Goal: Information Seeking & Learning: Learn about a topic

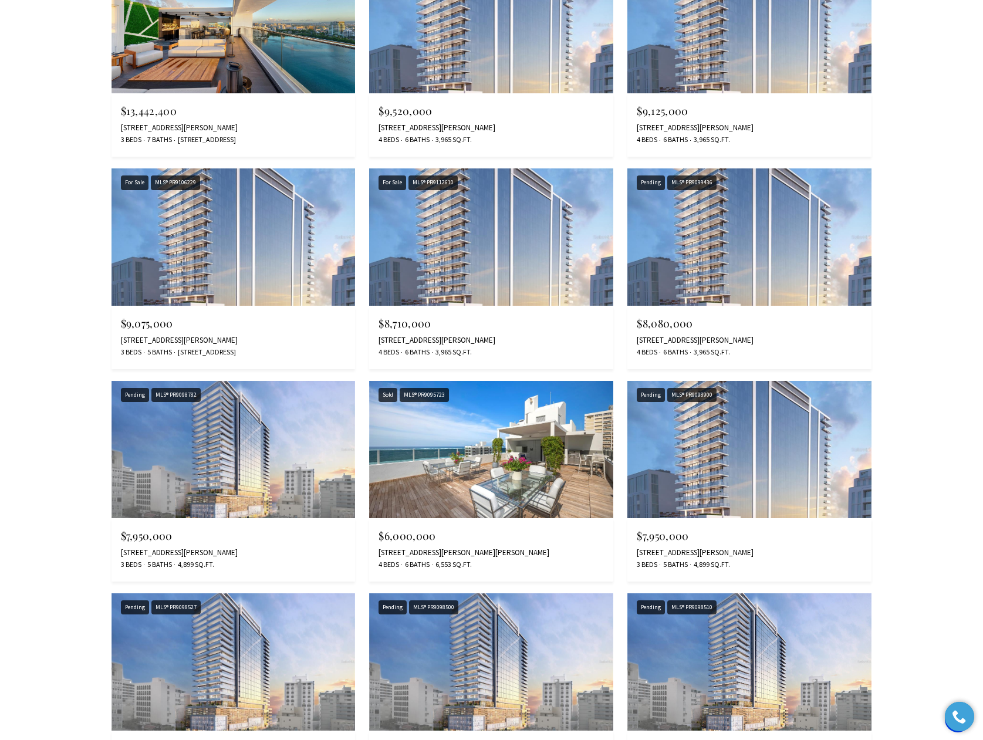
scroll to position [2583, 0]
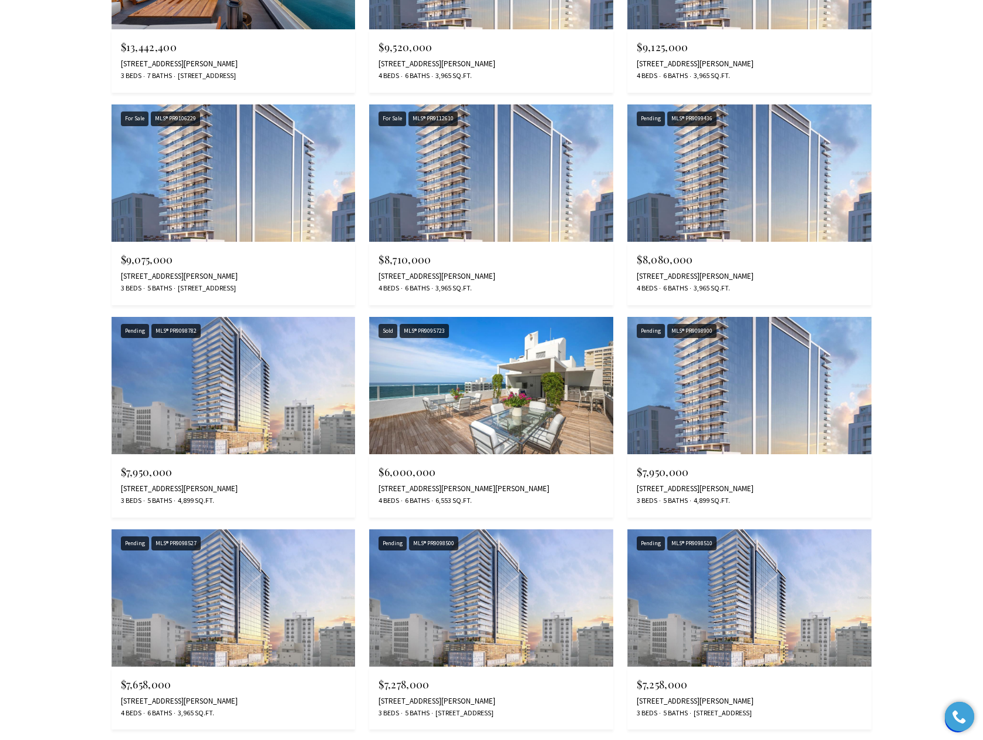
click at [482, 404] on img at bounding box center [491, 385] width 244 height 137
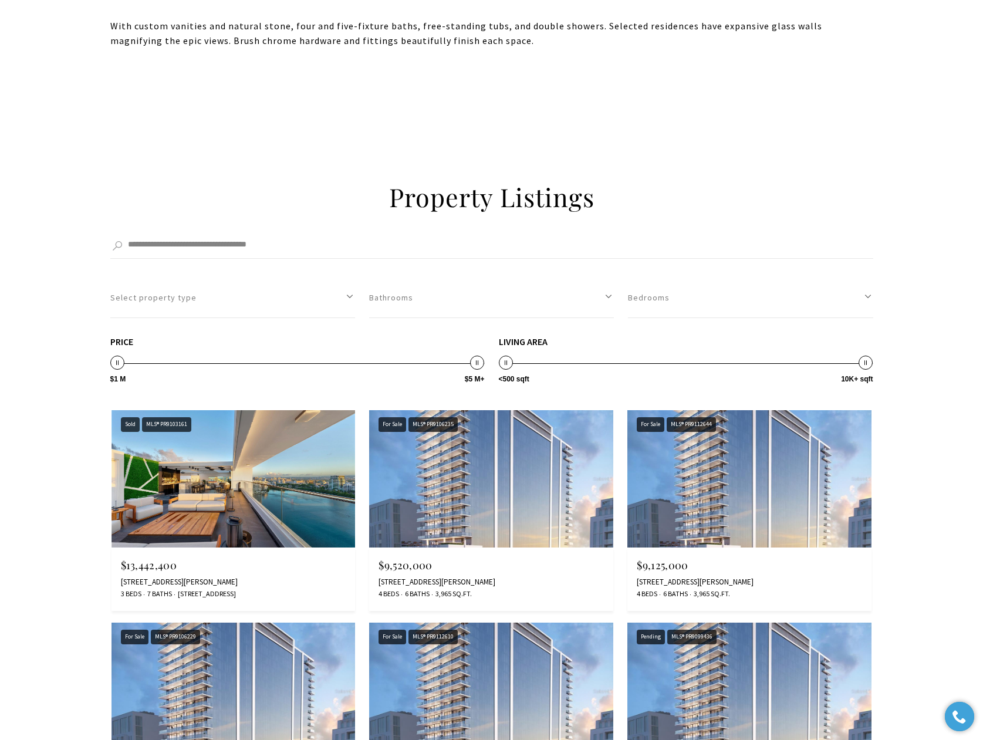
scroll to position [2525, 0]
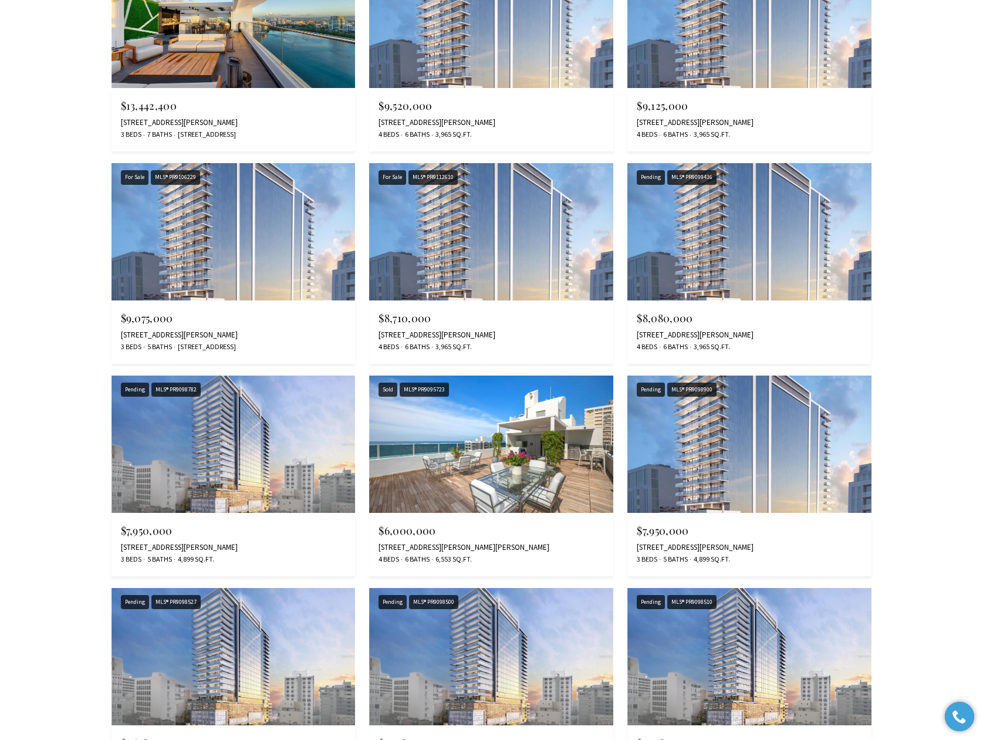
click at [234, 432] on img at bounding box center [234, 444] width 244 height 137
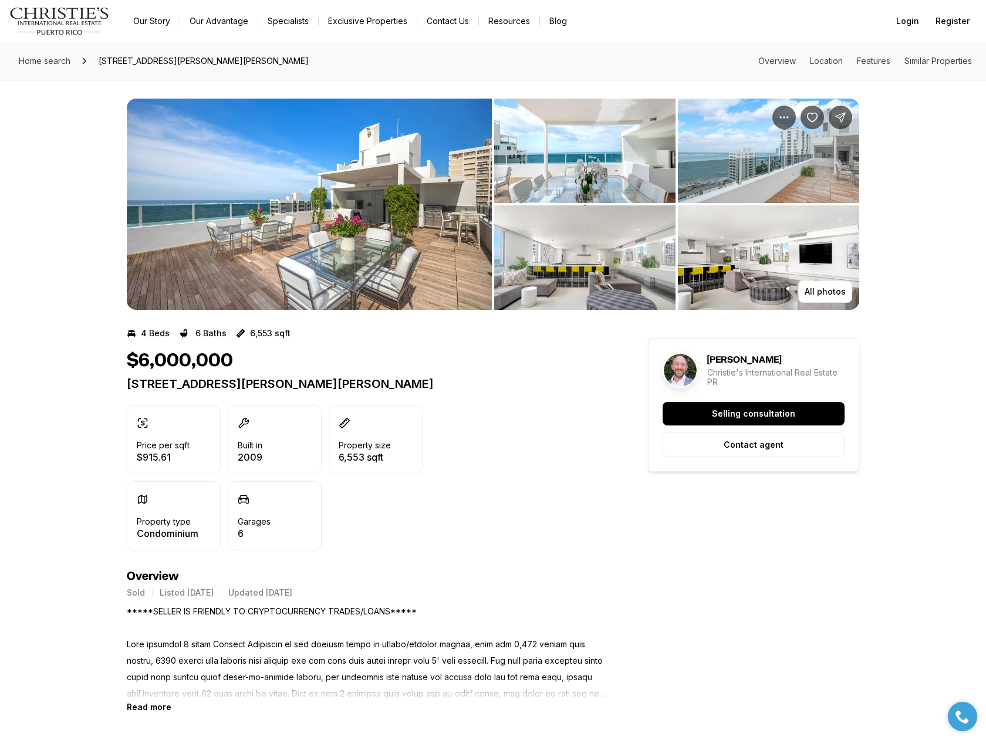
click at [295, 265] on img "View image gallery" at bounding box center [309, 204] width 365 height 211
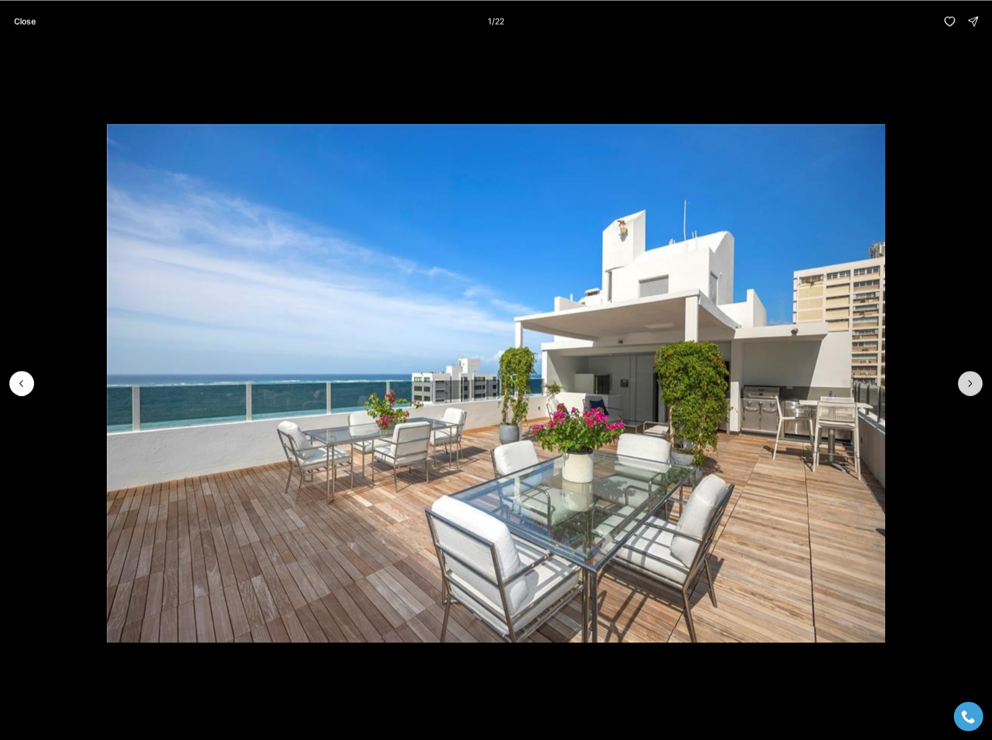
click at [968, 390] on button "Next slide" at bounding box center [970, 383] width 25 height 25
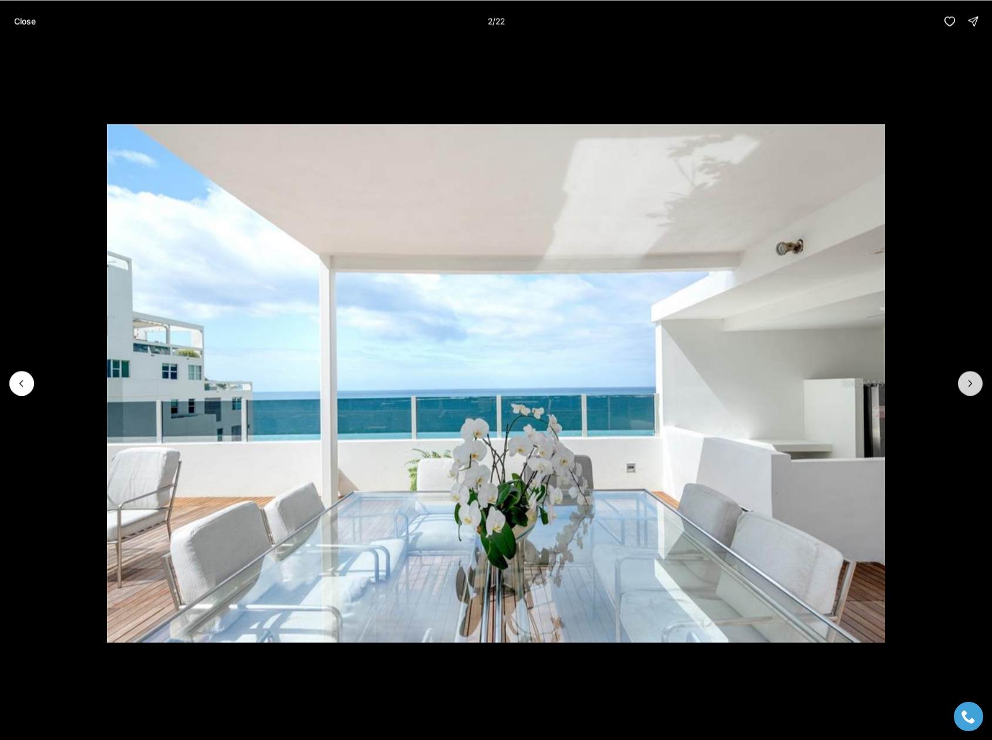
click at [968, 390] on button "Next slide" at bounding box center [970, 383] width 25 height 25
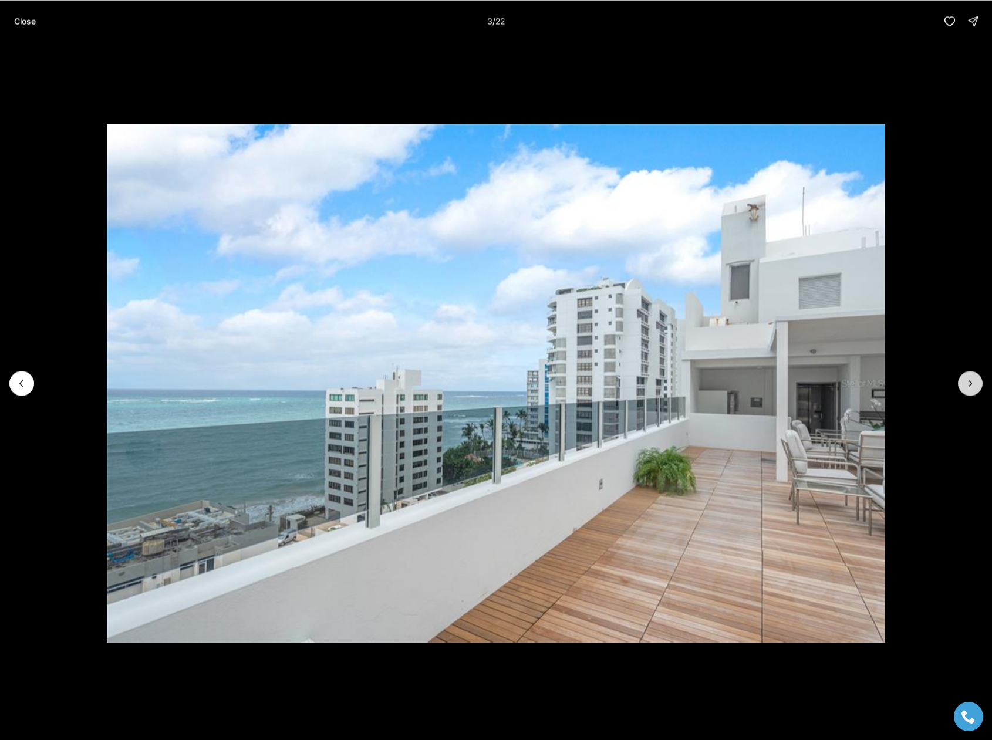
click at [968, 390] on button "Next slide" at bounding box center [970, 383] width 25 height 25
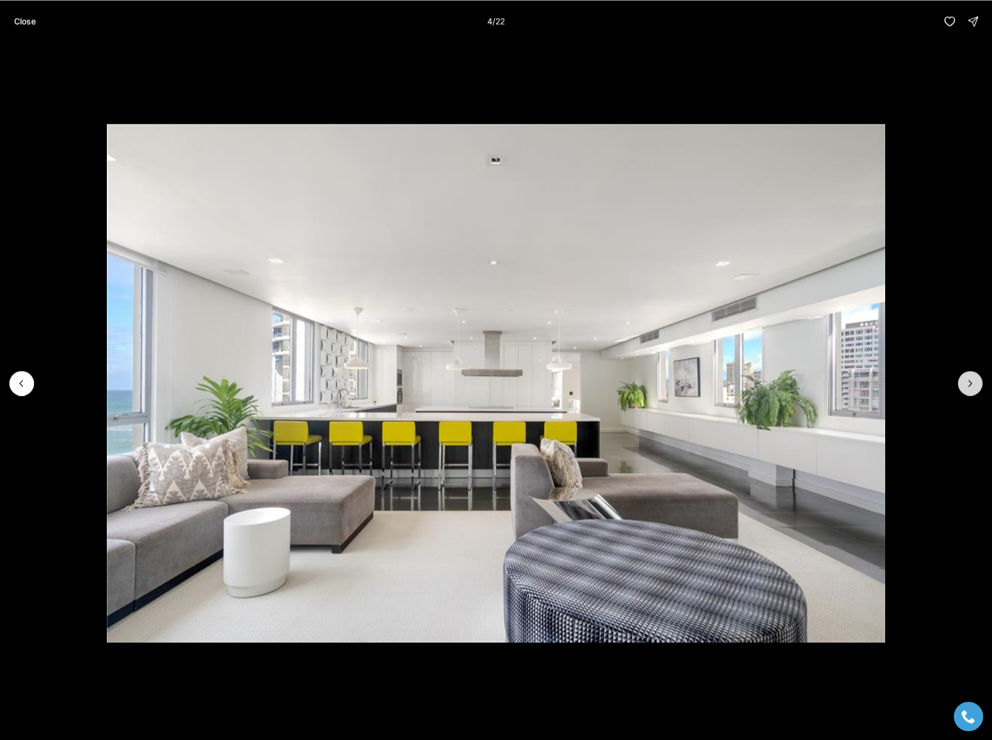
click at [968, 390] on button "Next slide" at bounding box center [970, 383] width 25 height 25
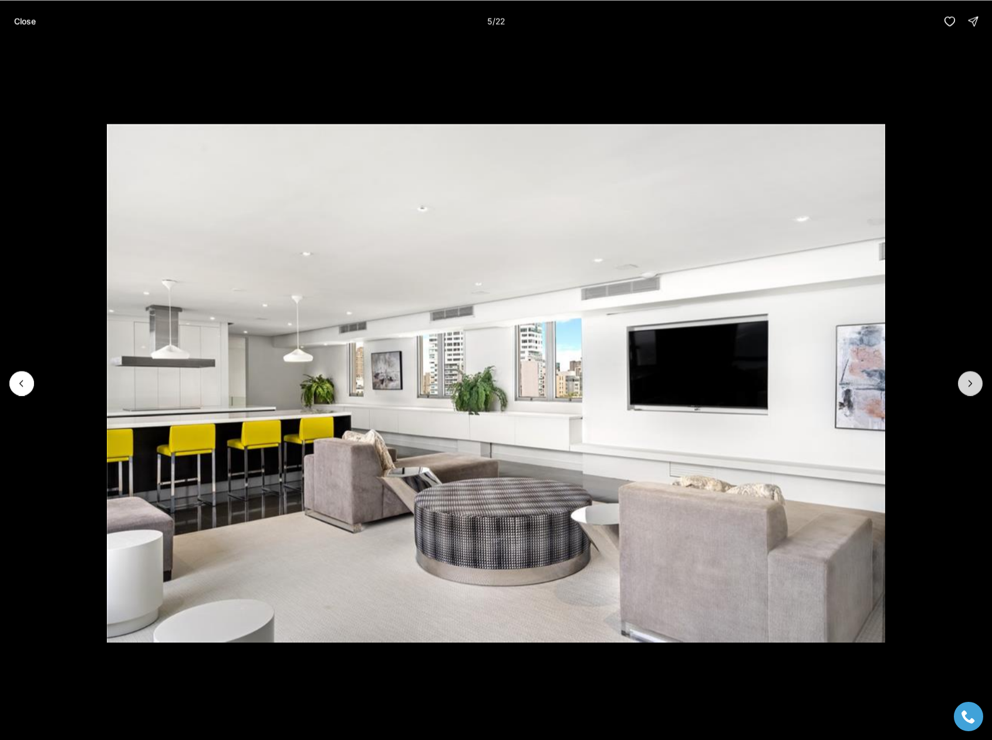
click at [968, 390] on button "Next slide" at bounding box center [970, 383] width 25 height 25
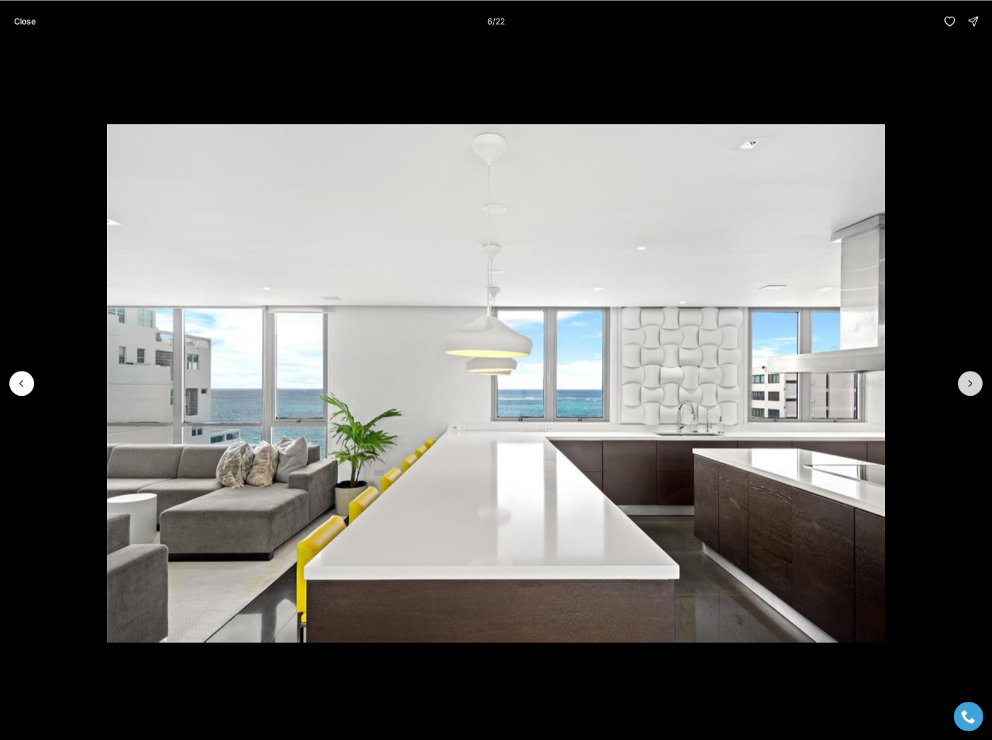
click at [968, 390] on button "Next slide" at bounding box center [970, 383] width 25 height 25
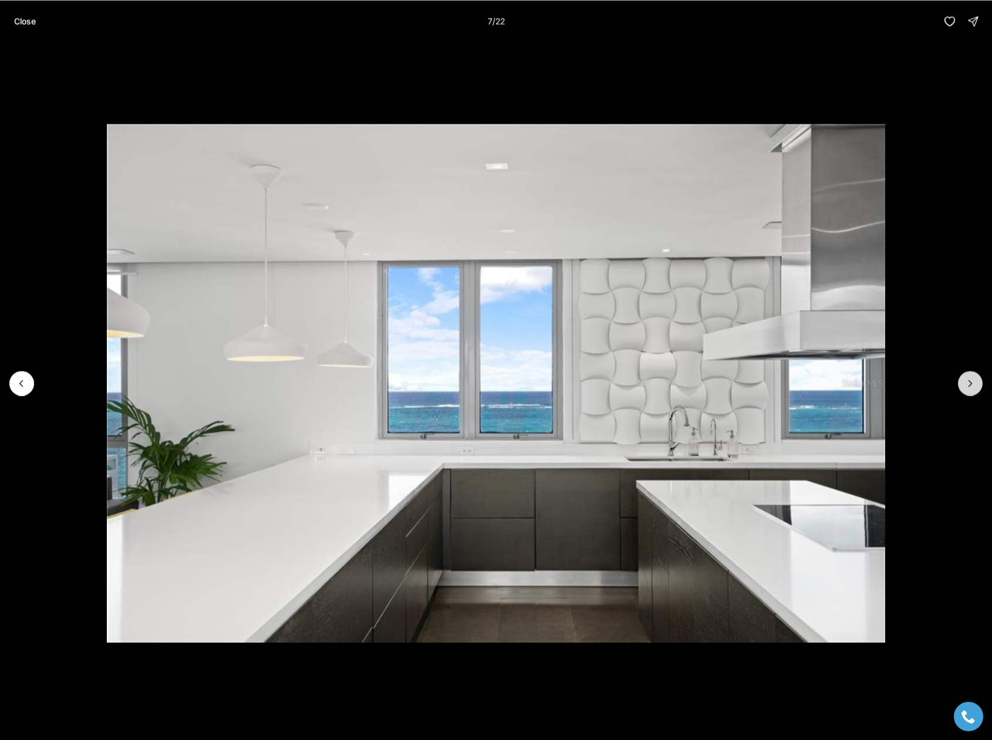
click at [968, 390] on button "Next slide" at bounding box center [970, 383] width 25 height 25
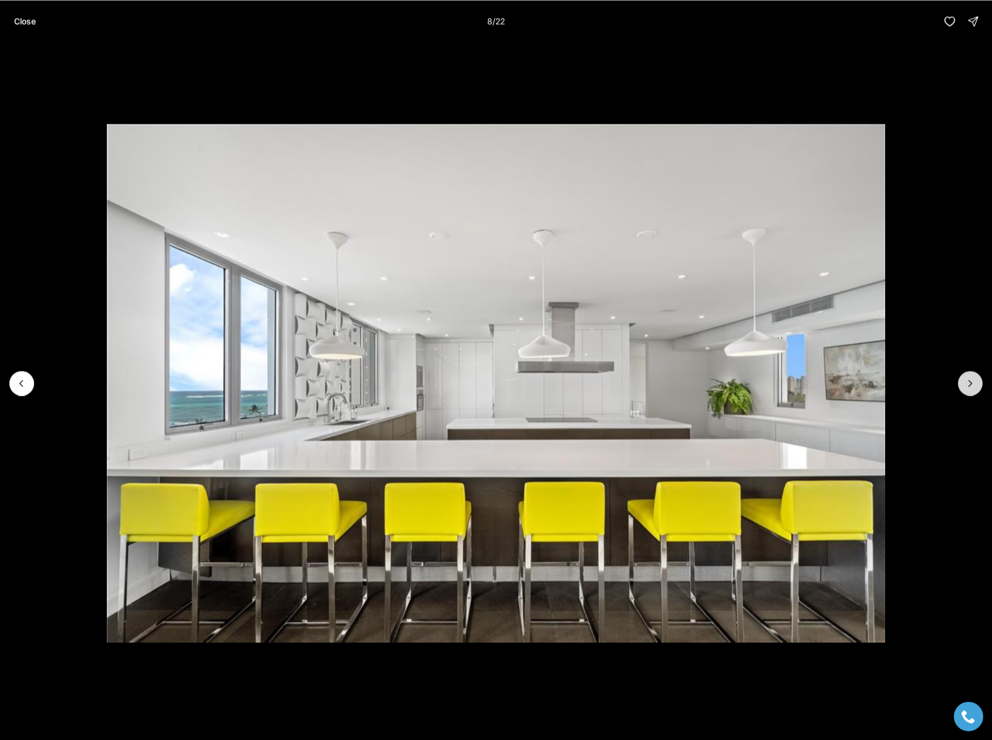
click at [968, 390] on button "Next slide" at bounding box center [970, 383] width 25 height 25
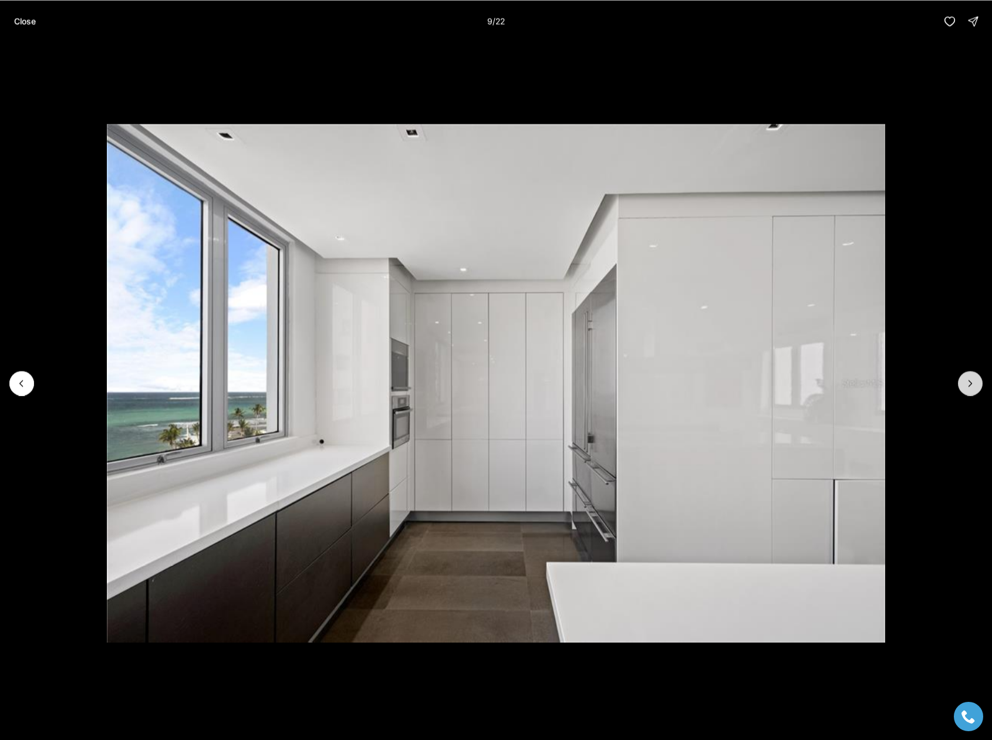
click at [968, 390] on button "Next slide" at bounding box center [970, 383] width 25 height 25
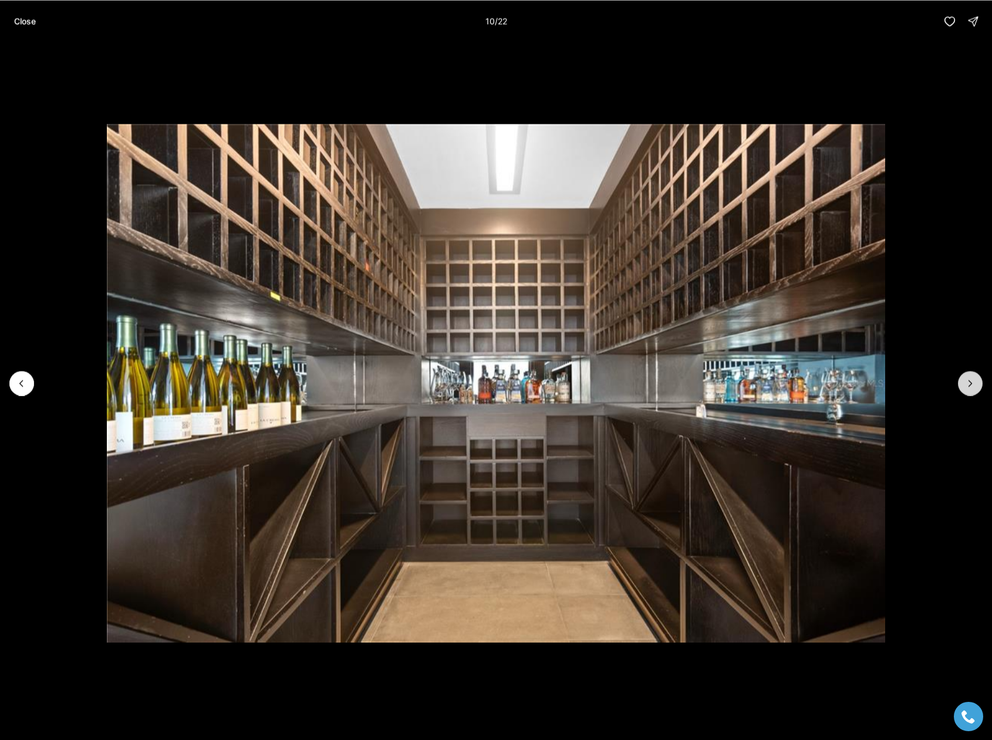
click at [968, 390] on button "Next slide" at bounding box center [970, 383] width 25 height 25
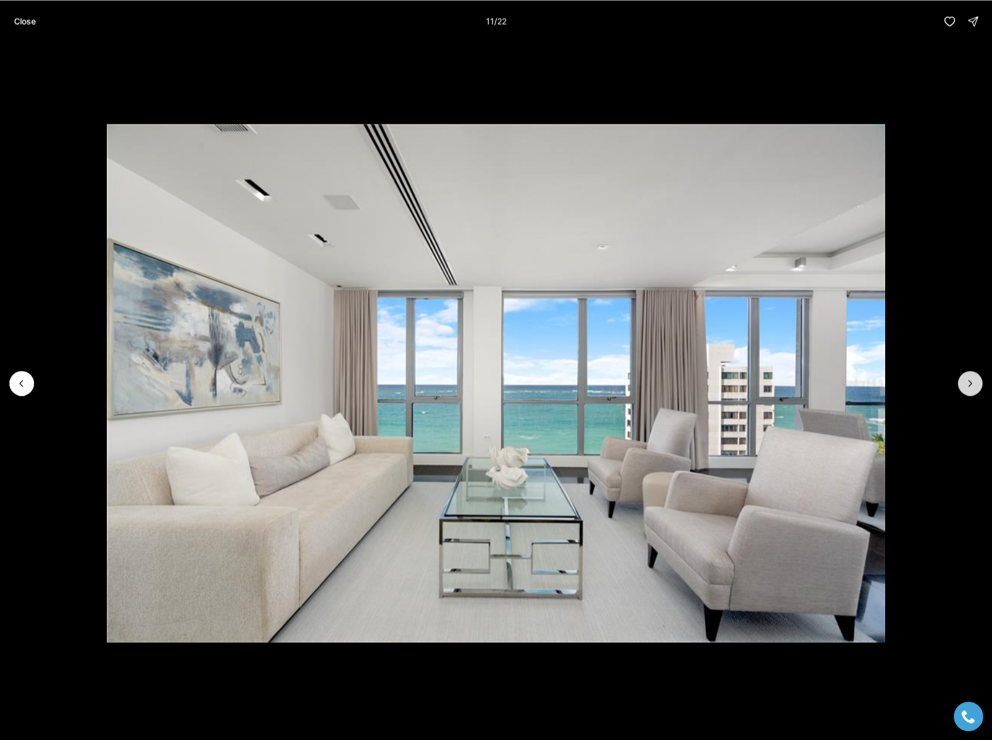
click at [968, 390] on button "Next slide" at bounding box center [970, 383] width 25 height 25
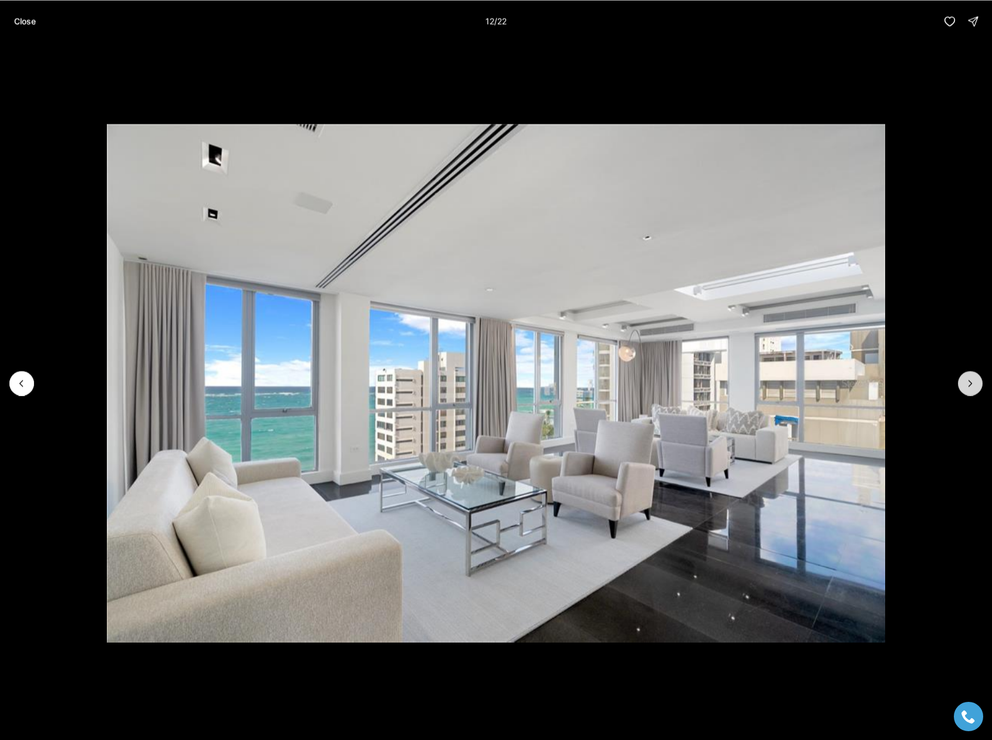
click at [968, 390] on button "Next slide" at bounding box center [970, 383] width 25 height 25
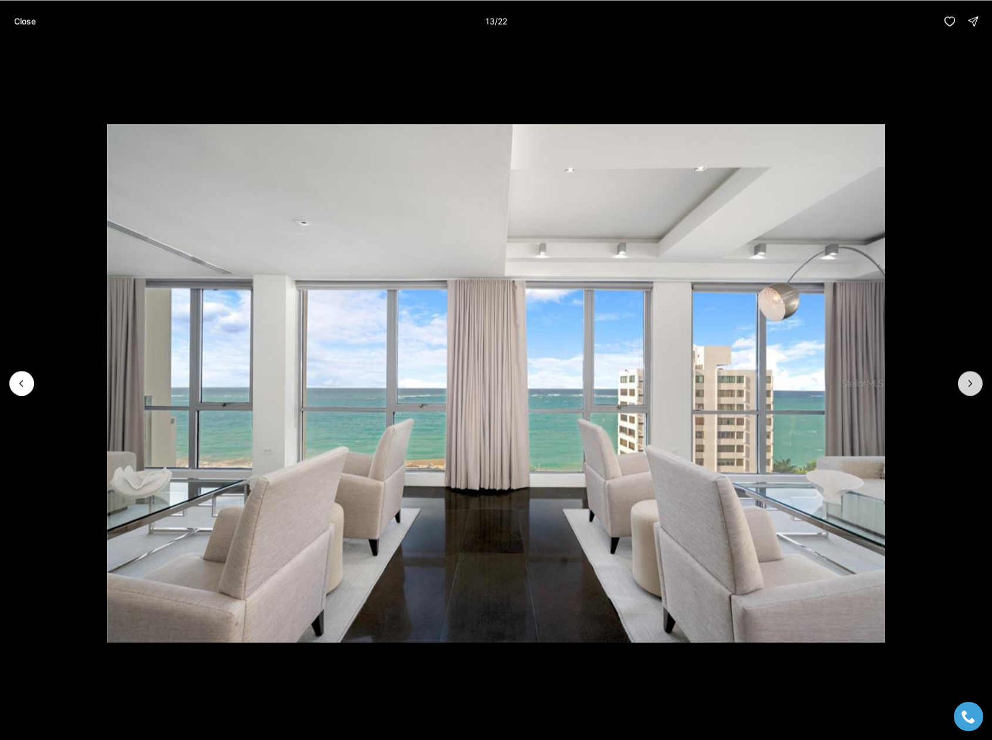
click at [968, 390] on button "Next slide" at bounding box center [970, 383] width 25 height 25
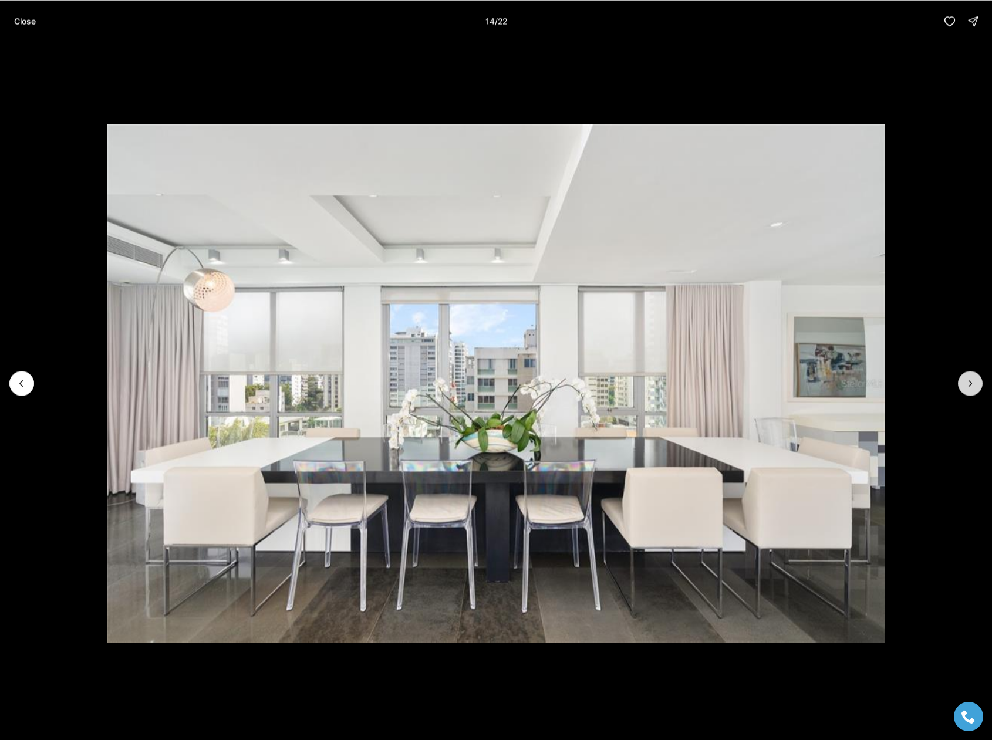
click at [968, 390] on button "Next slide" at bounding box center [970, 383] width 25 height 25
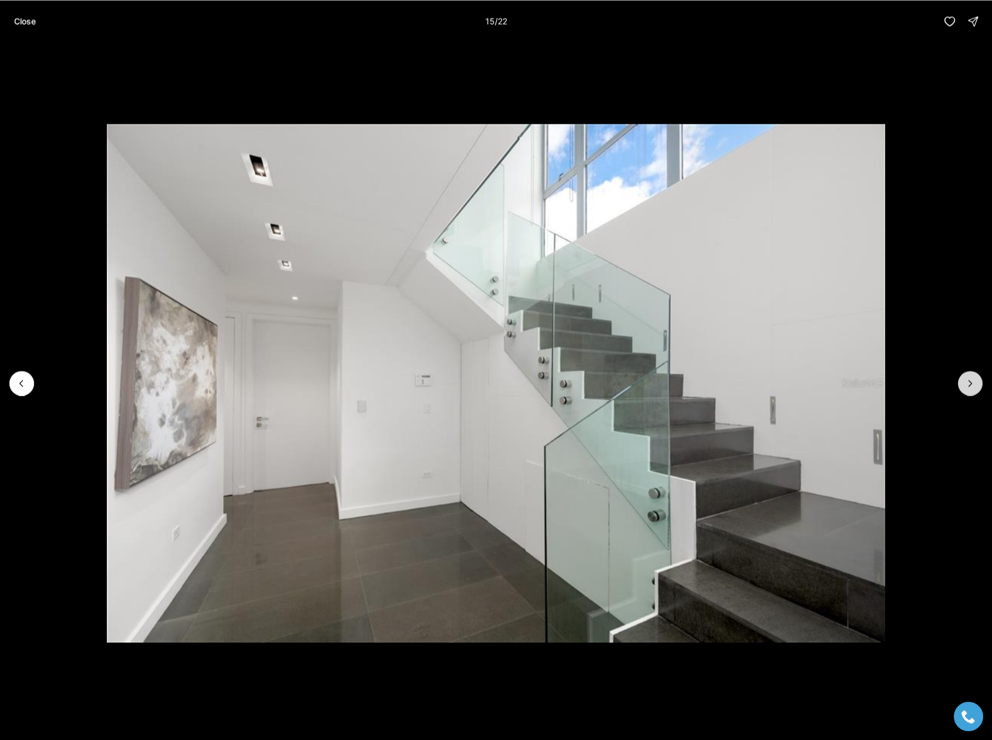
click at [968, 390] on button "Next slide" at bounding box center [970, 383] width 25 height 25
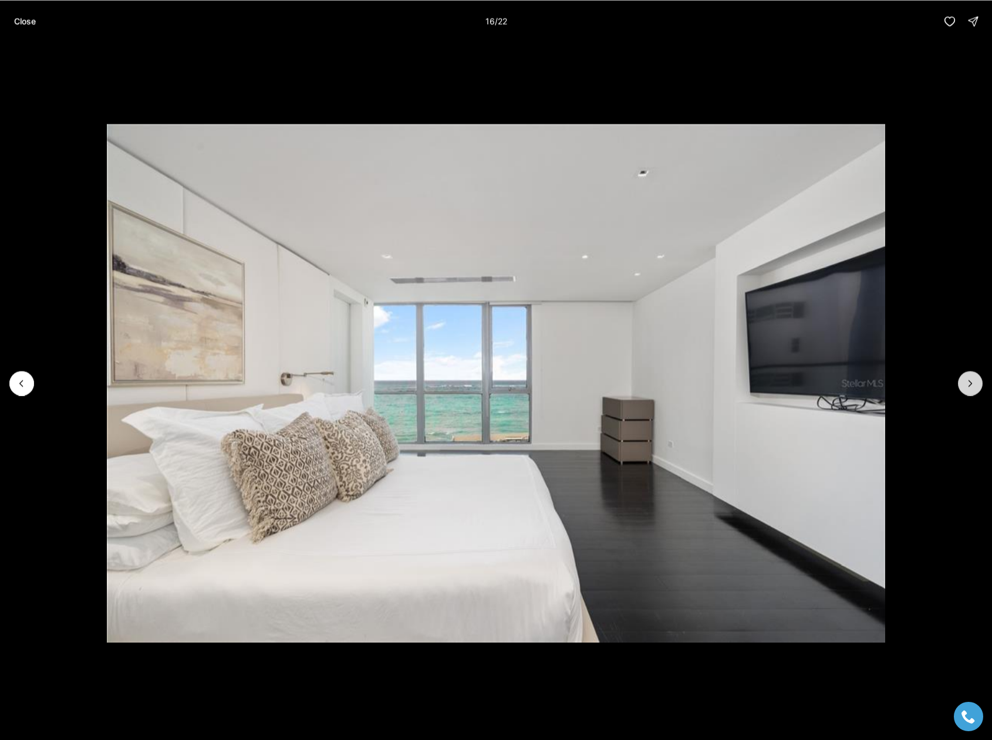
click at [968, 390] on button "Next slide" at bounding box center [970, 383] width 25 height 25
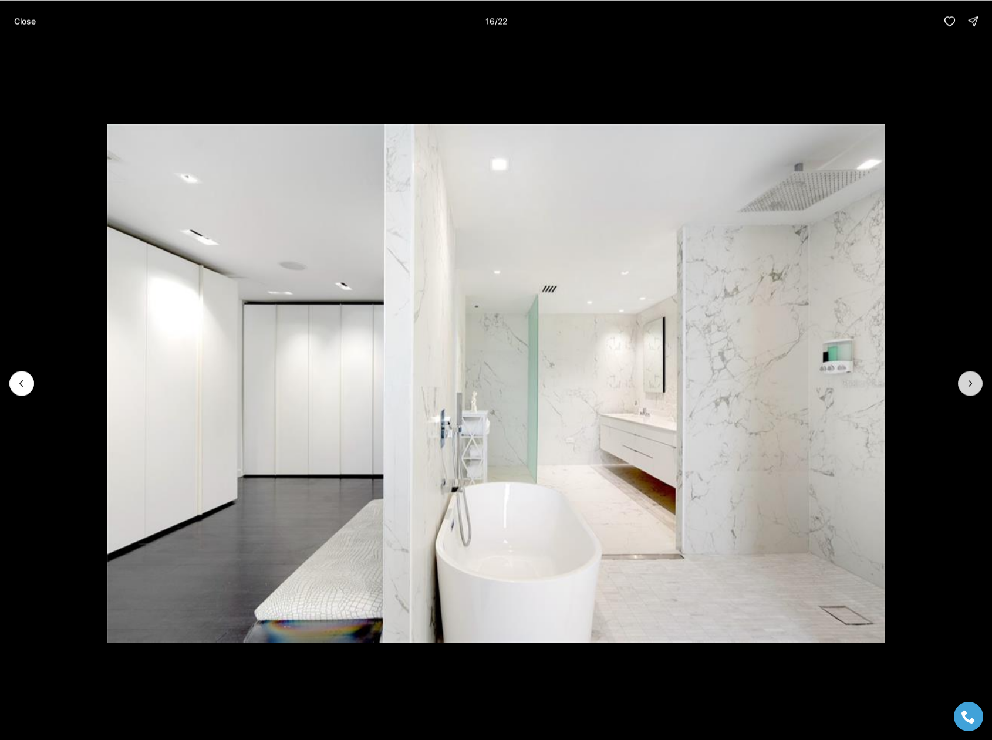
click at [968, 390] on button "Next slide" at bounding box center [970, 383] width 25 height 25
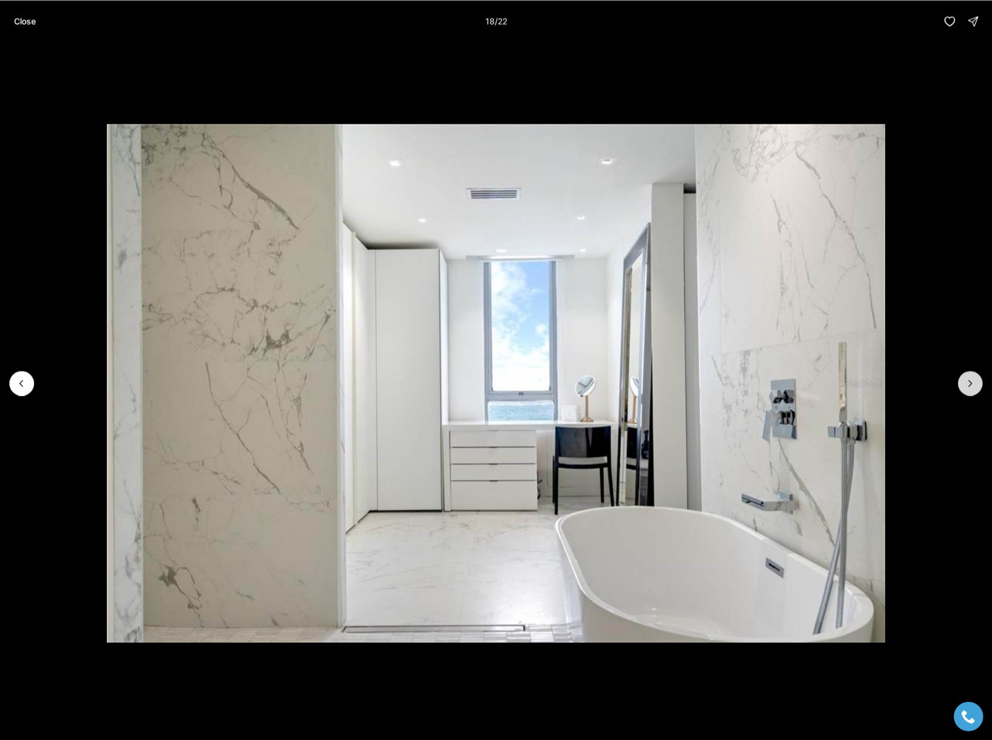
click at [968, 390] on button "Next slide" at bounding box center [970, 383] width 25 height 25
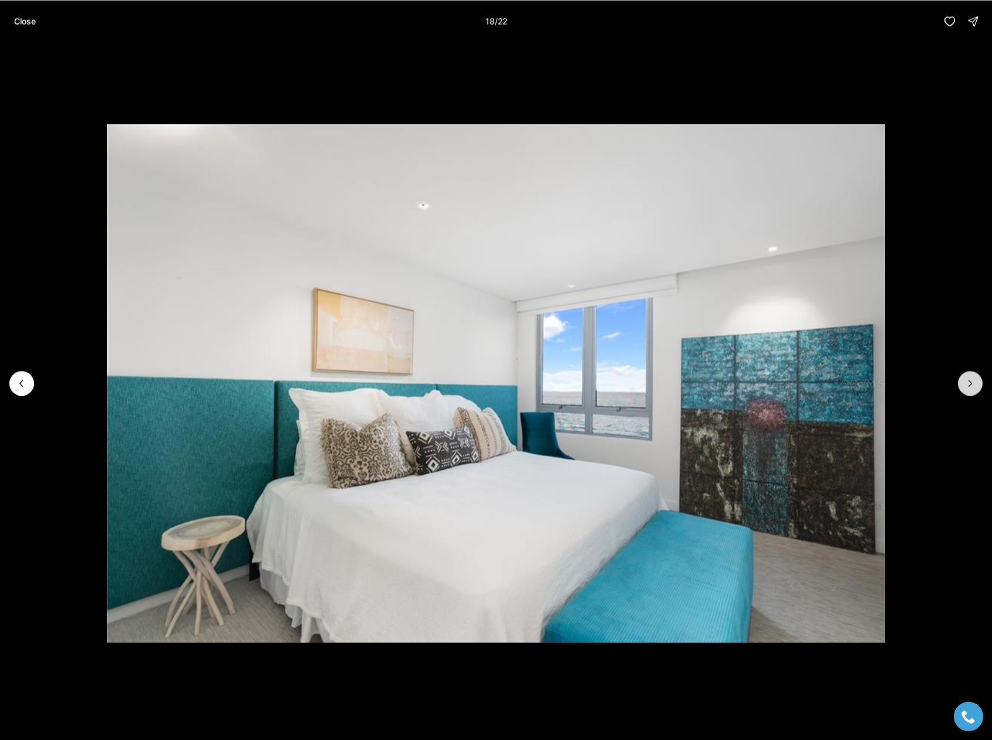
click at [968, 390] on button "Next slide" at bounding box center [970, 383] width 25 height 25
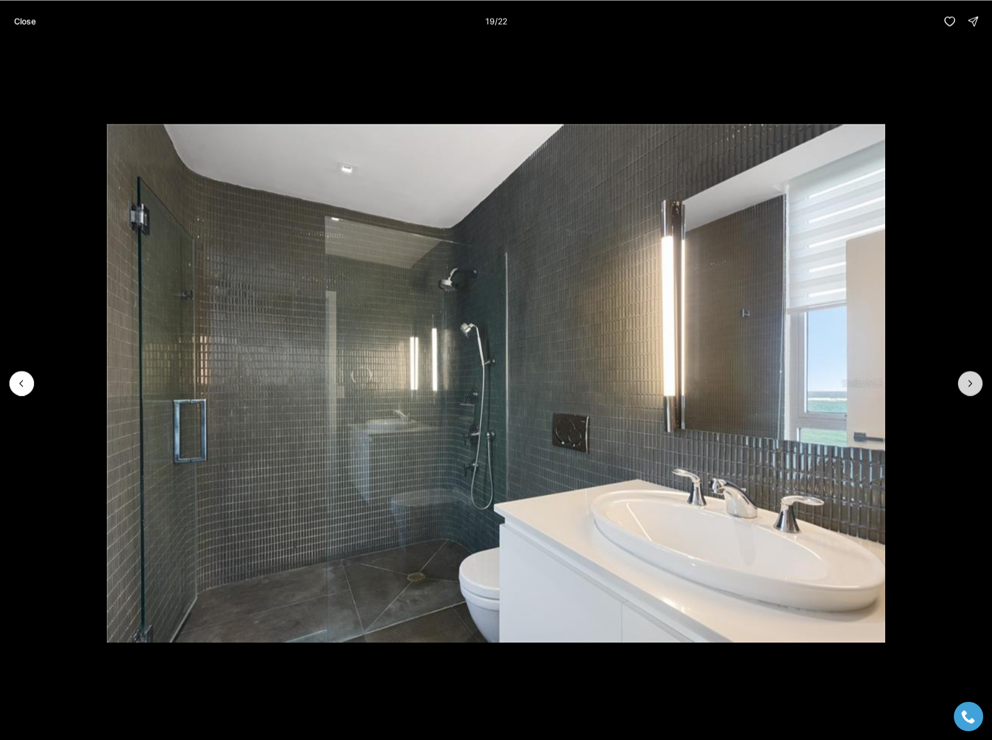
click at [968, 390] on button "Next slide" at bounding box center [970, 383] width 25 height 25
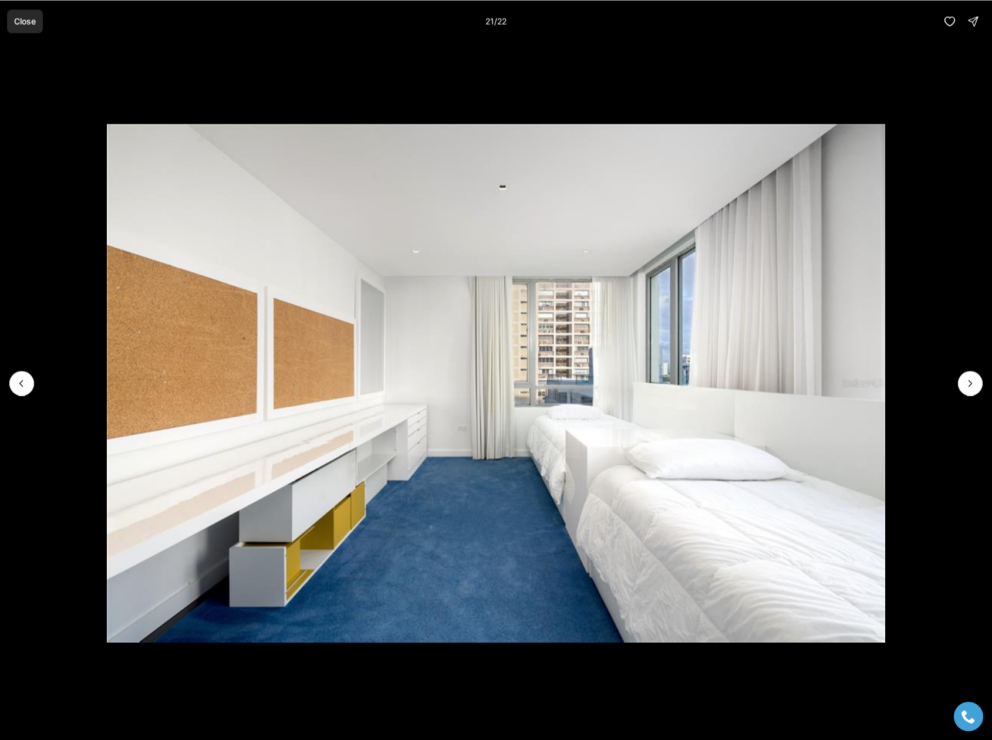
click at [32, 15] on button "Close" at bounding box center [25, 20] width 36 height 23
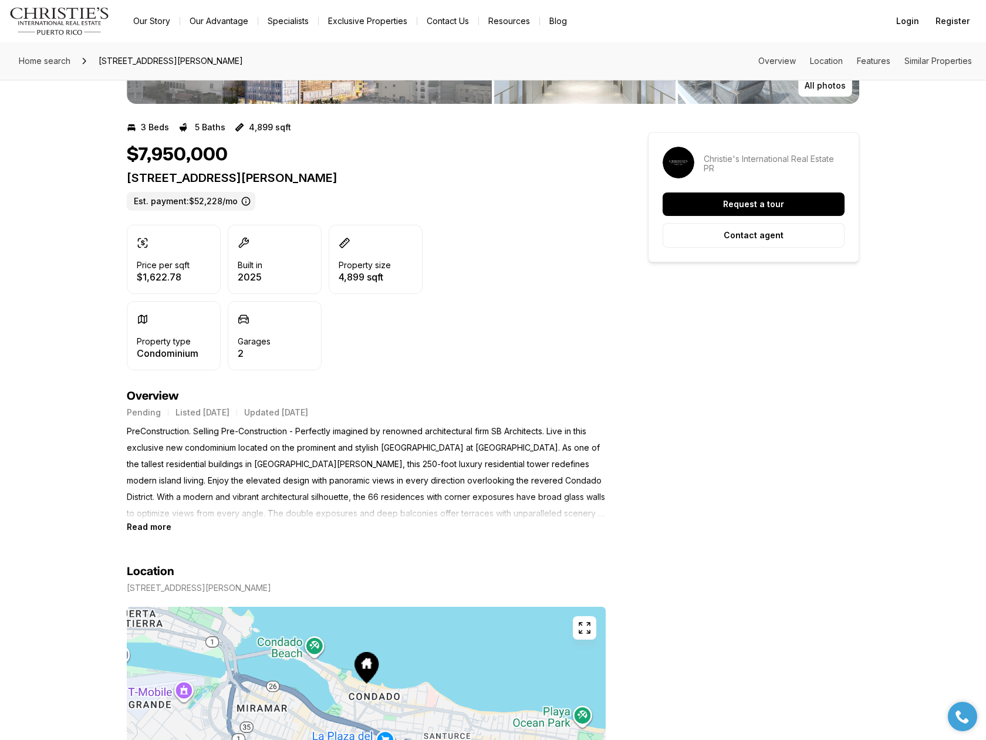
scroll to position [235, 0]
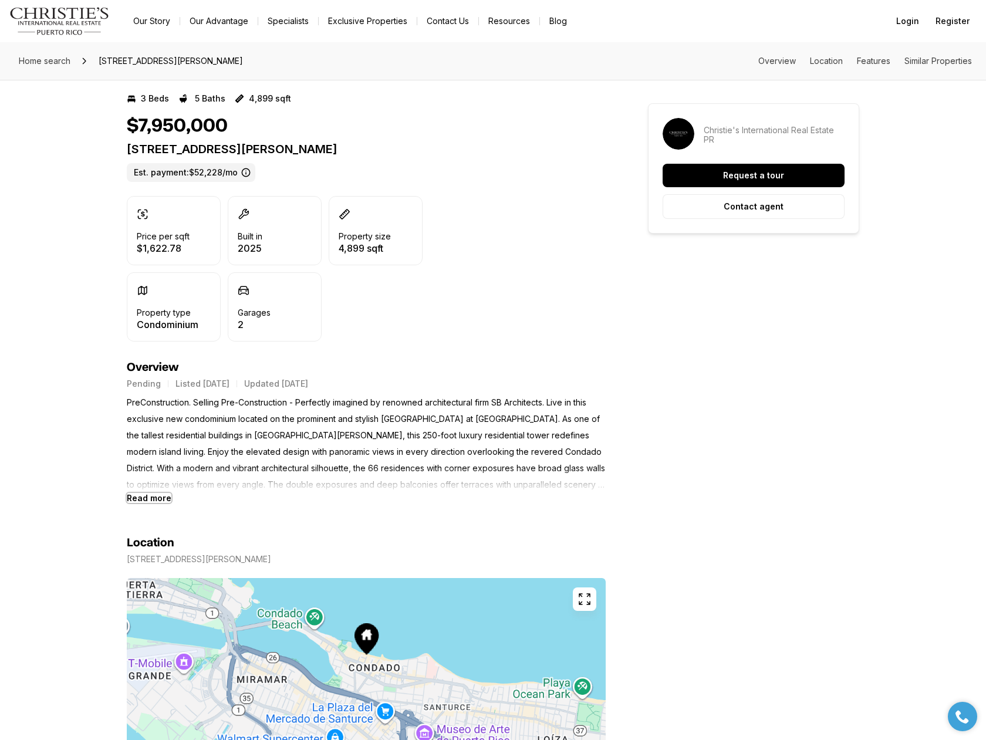
click at [160, 497] on b "Read more" at bounding box center [149, 498] width 45 height 10
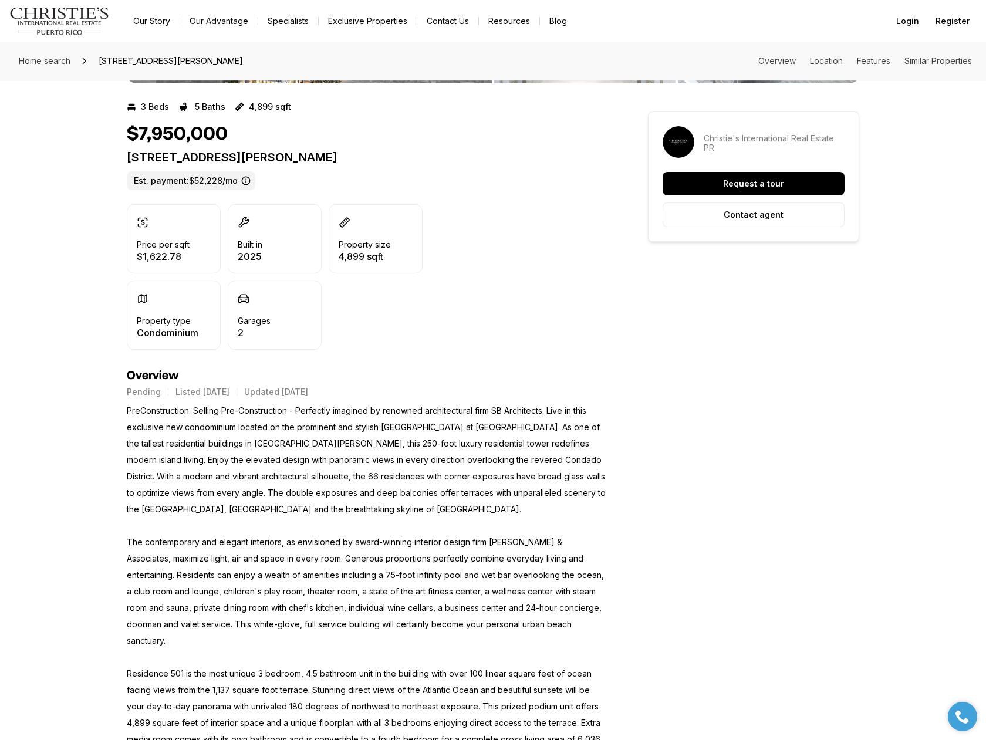
scroll to position [0, 0]
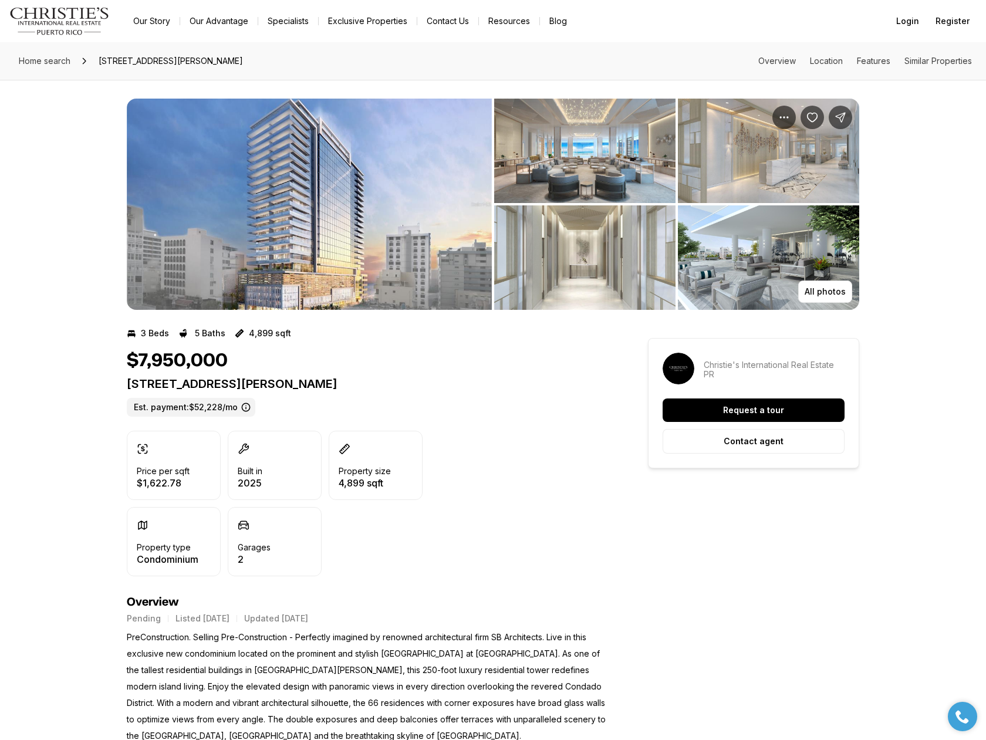
click at [424, 224] on img "View image gallery" at bounding box center [309, 204] width 365 height 211
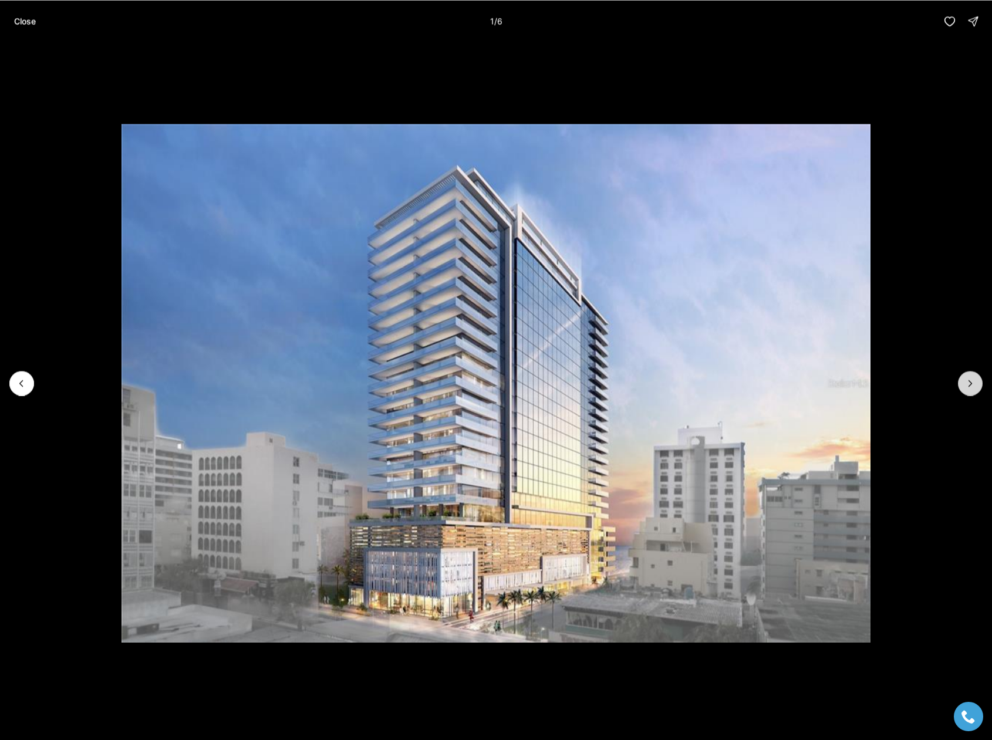
click at [970, 389] on button "Next slide" at bounding box center [970, 383] width 25 height 25
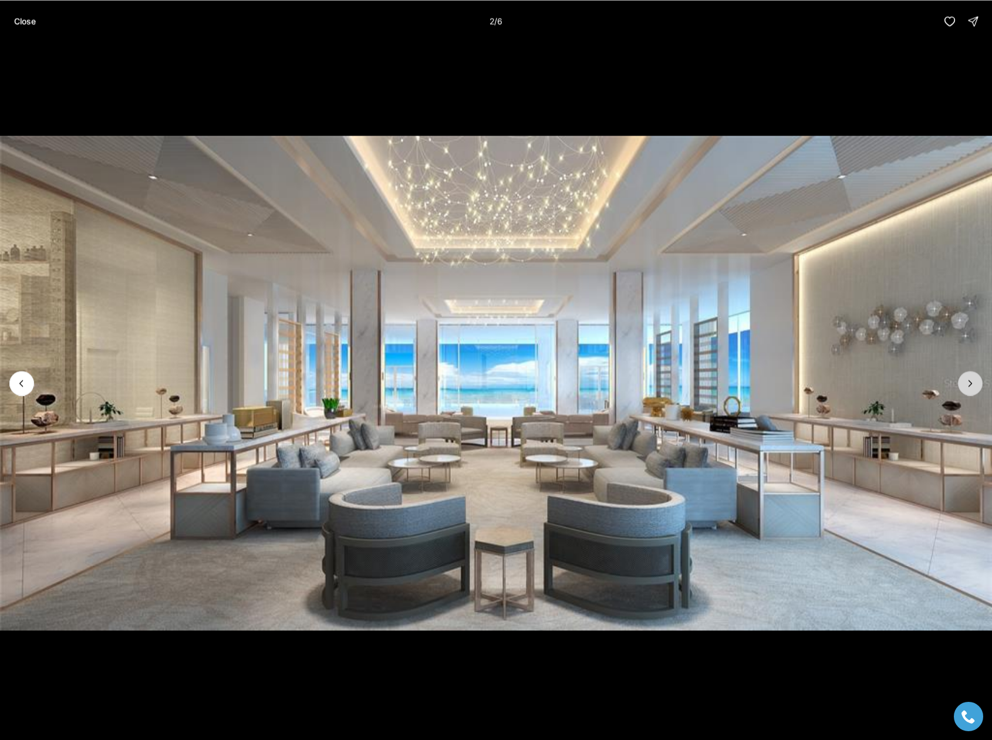
click at [970, 389] on button "Next slide" at bounding box center [970, 383] width 25 height 25
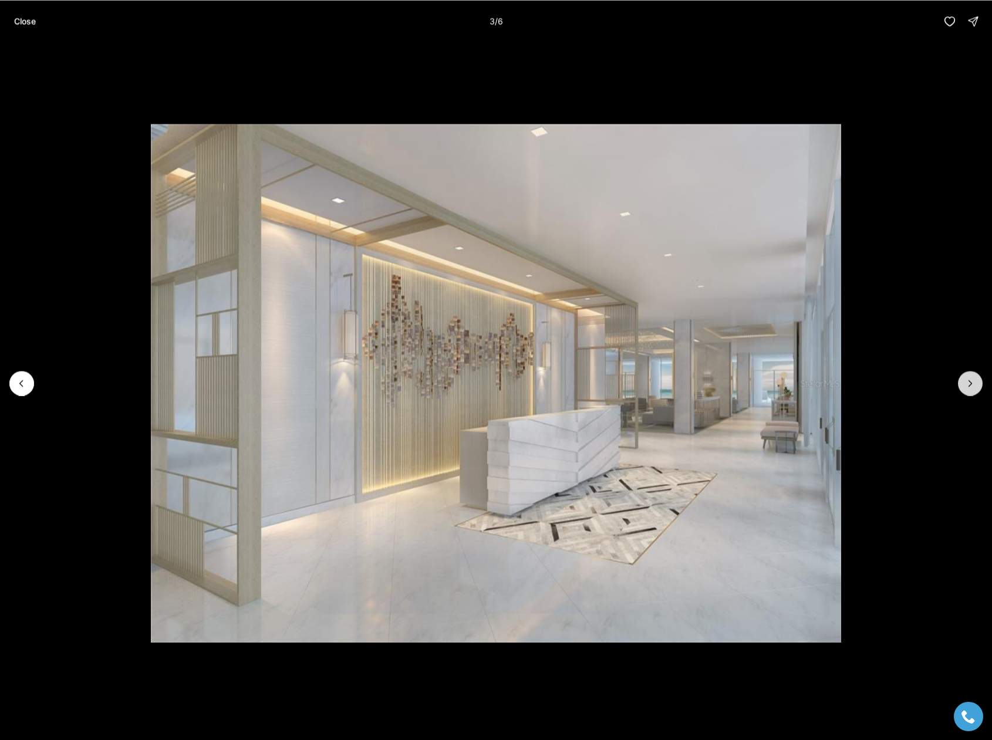
click at [970, 389] on button "Next slide" at bounding box center [970, 383] width 25 height 25
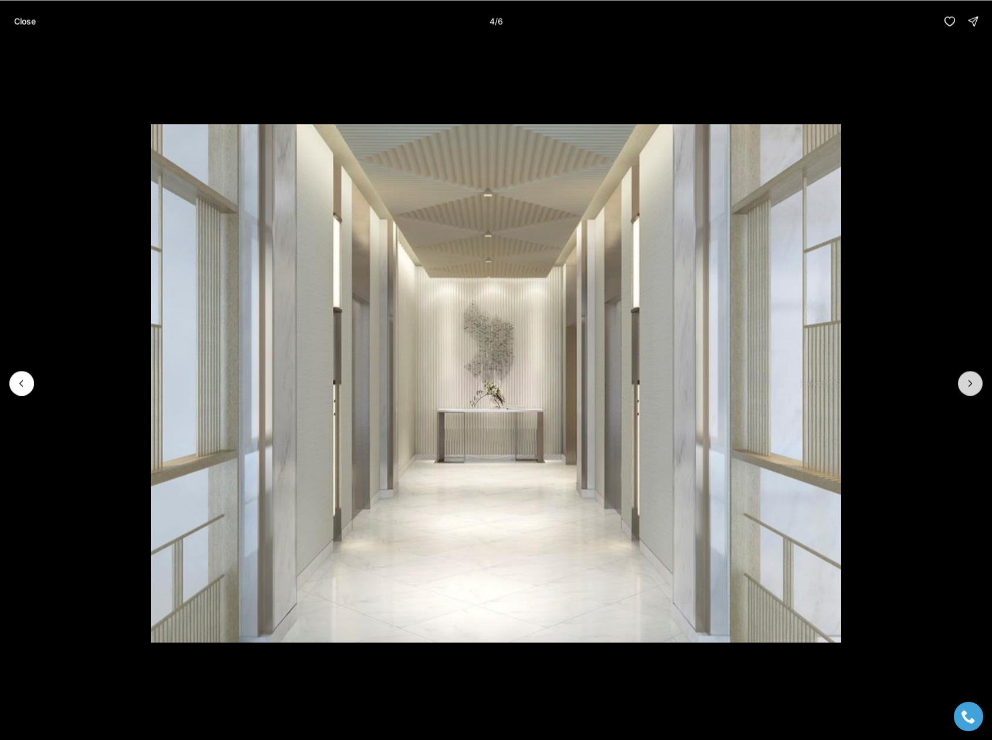
click at [970, 389] on button "Next slide" at bounding box center [970, 383] width 25 height 25
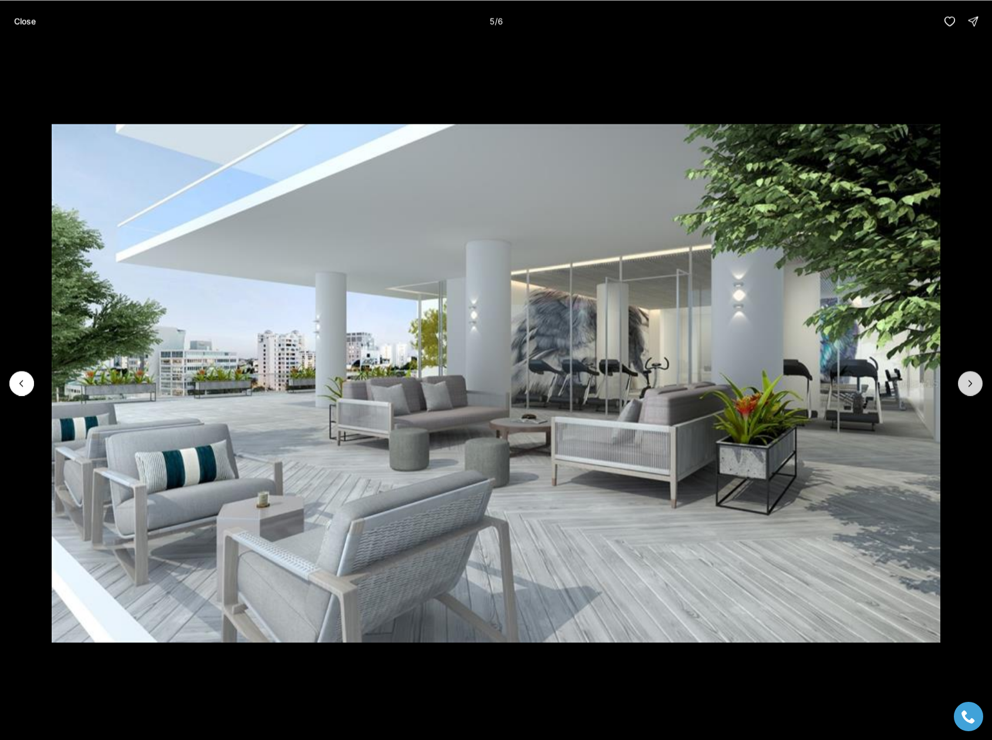
click at [970, 389] on button "Next slide" at bounding box center [970, 383] width 25 height 25
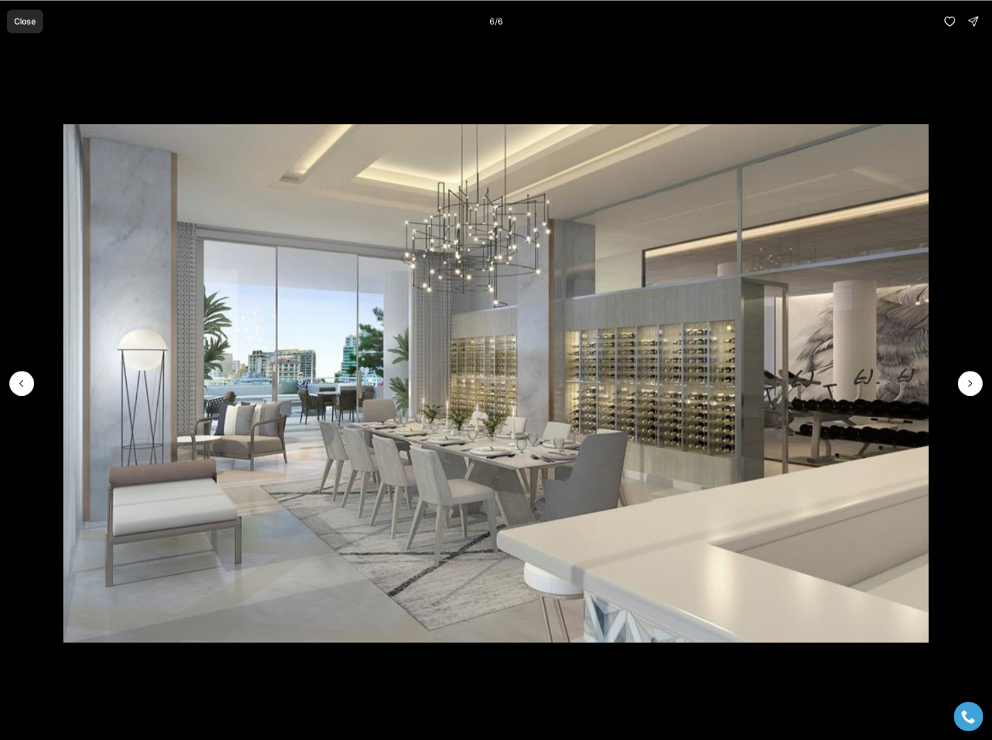
click at [18, 18] on p "Close" at bounding box center [25, 20] width 22 height 9
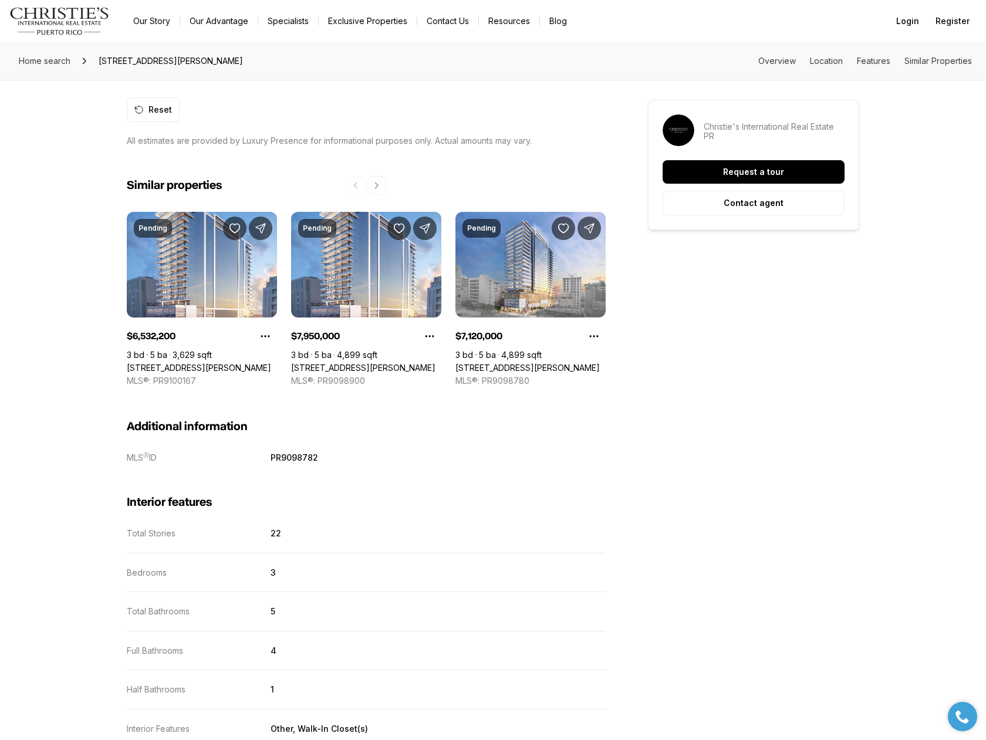
scroll to position [1527, 0]
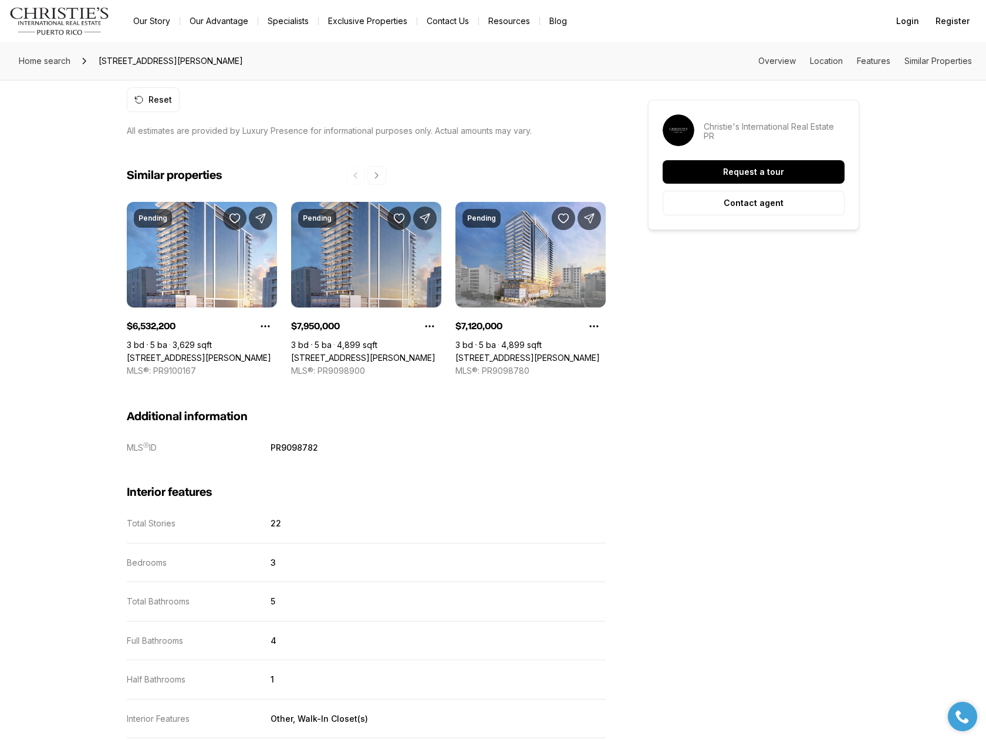
click at [361, 353] on link "[STREET_ADDRESS][PERSON_NAME]" at bounding box center [363, 358] width 144 height 11
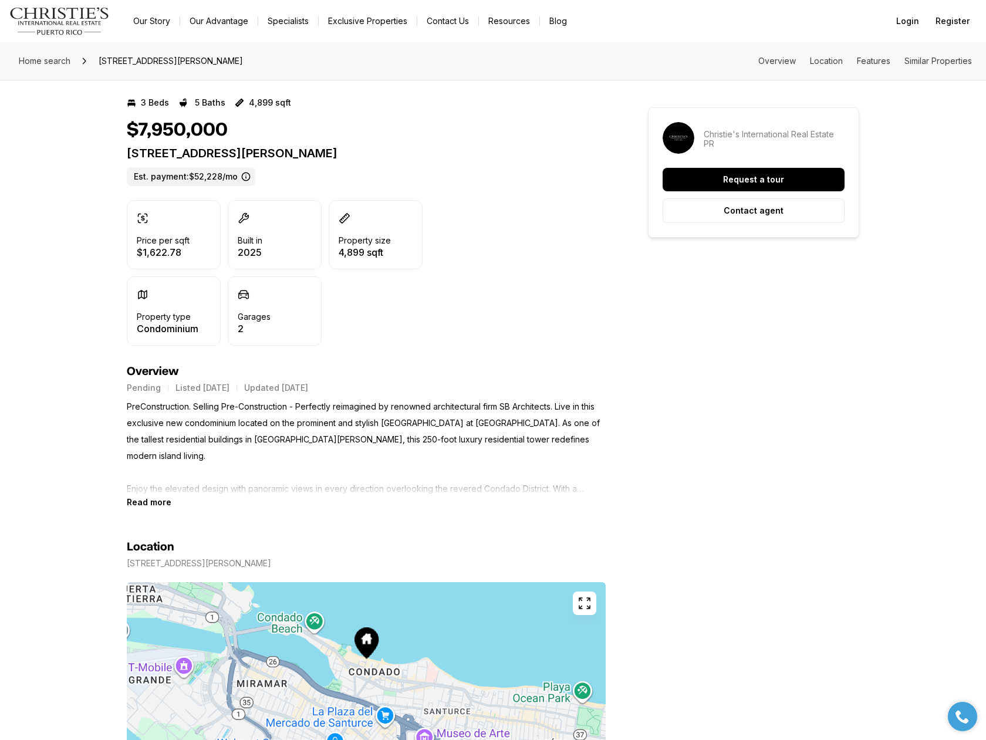
scroll to position [235, 0]
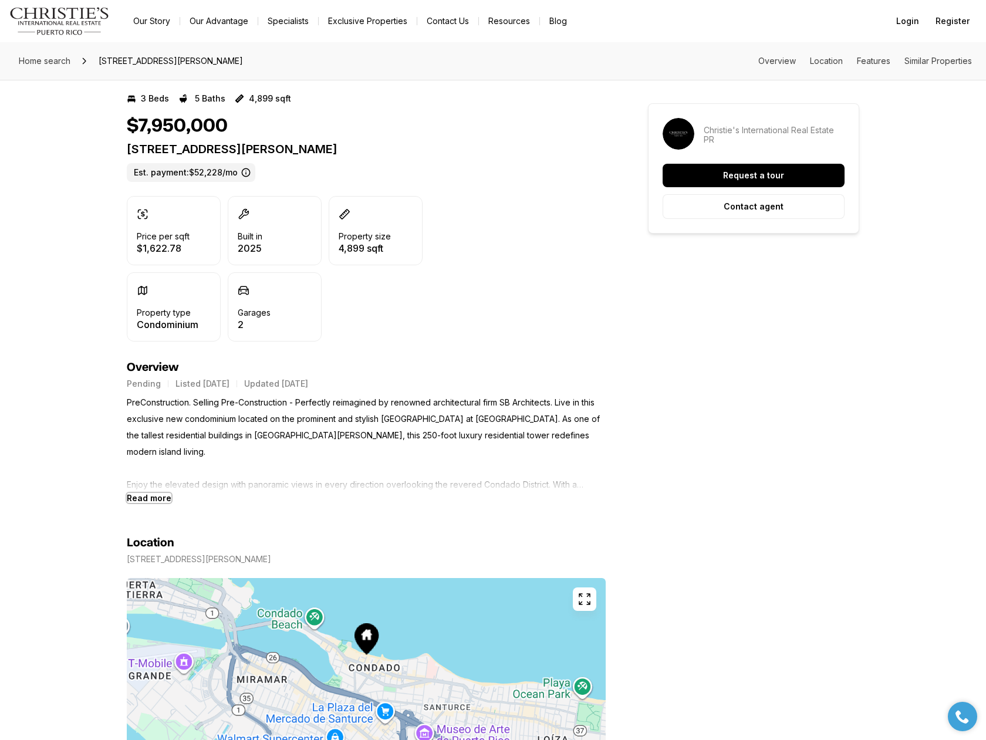
click at [157, 497] on b "Read more" at bounding box center [149, 498] width 45 height 10
click at [157, 493] on p "PreConstruction. Selling Pre-Construction - Perfectly reimagined by renowned ar…" at bounding box center [366, 444] width 479 height 99
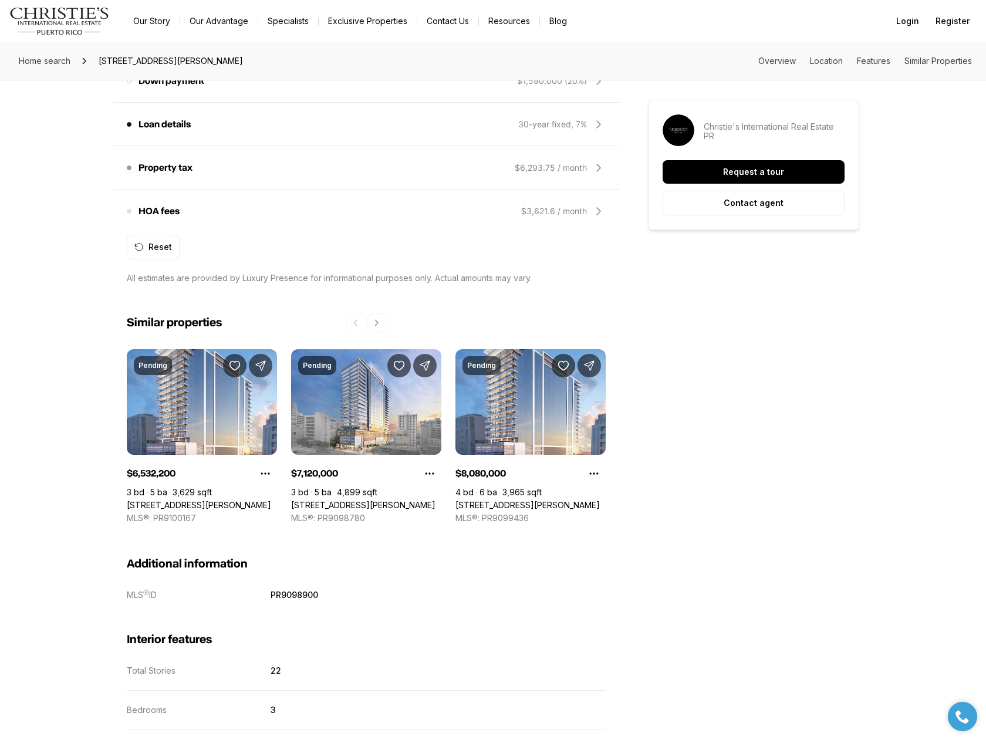
scroll to position [1468, 0]
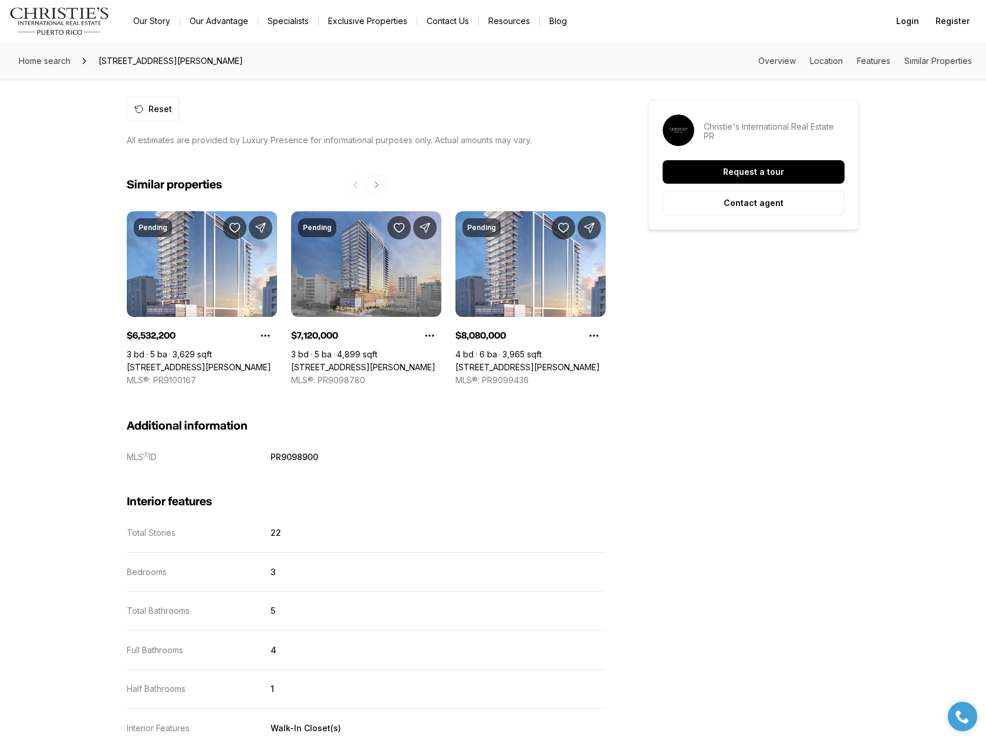
click at [406, 362] on link "1149 ASHFORD AVENUE #301, SAN JUAN PR, 00907" at bounding box center [363, 367] width 144 height 11
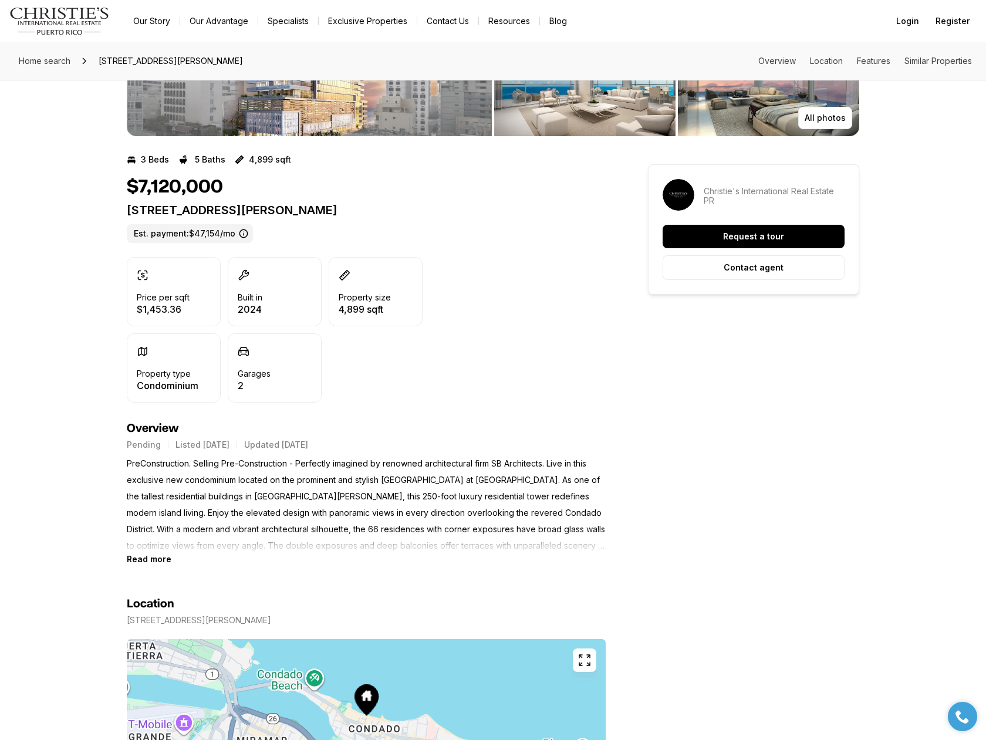
scroll to position [176, 0]
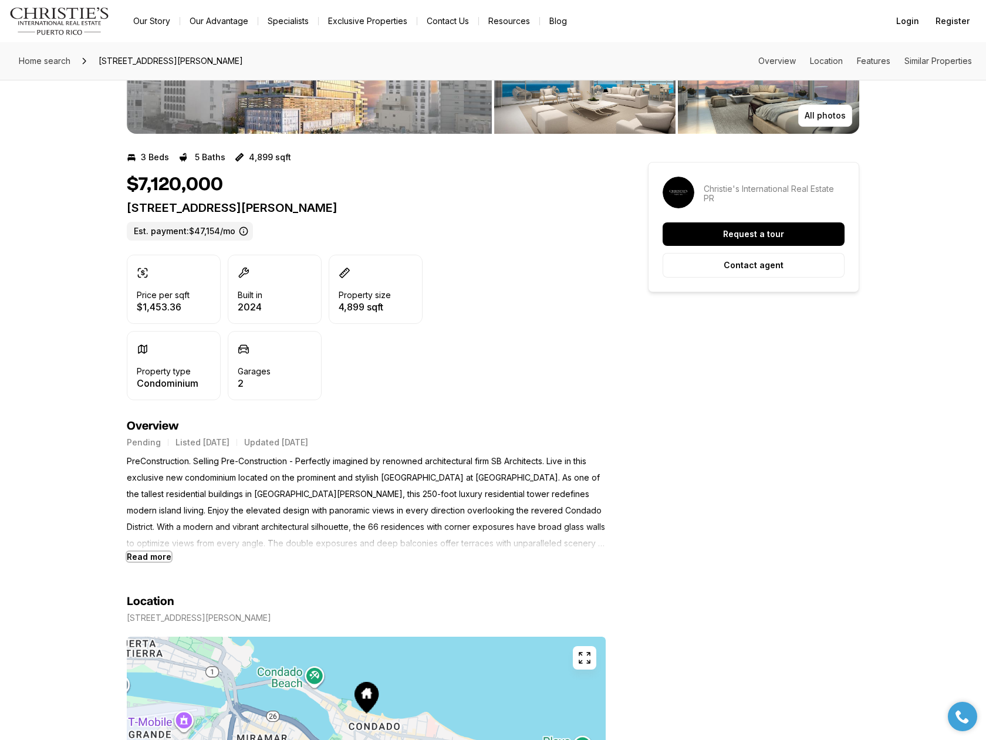
click at [154, 557] on b "Read more" at bounding box center [149, 557] width 45 height 10
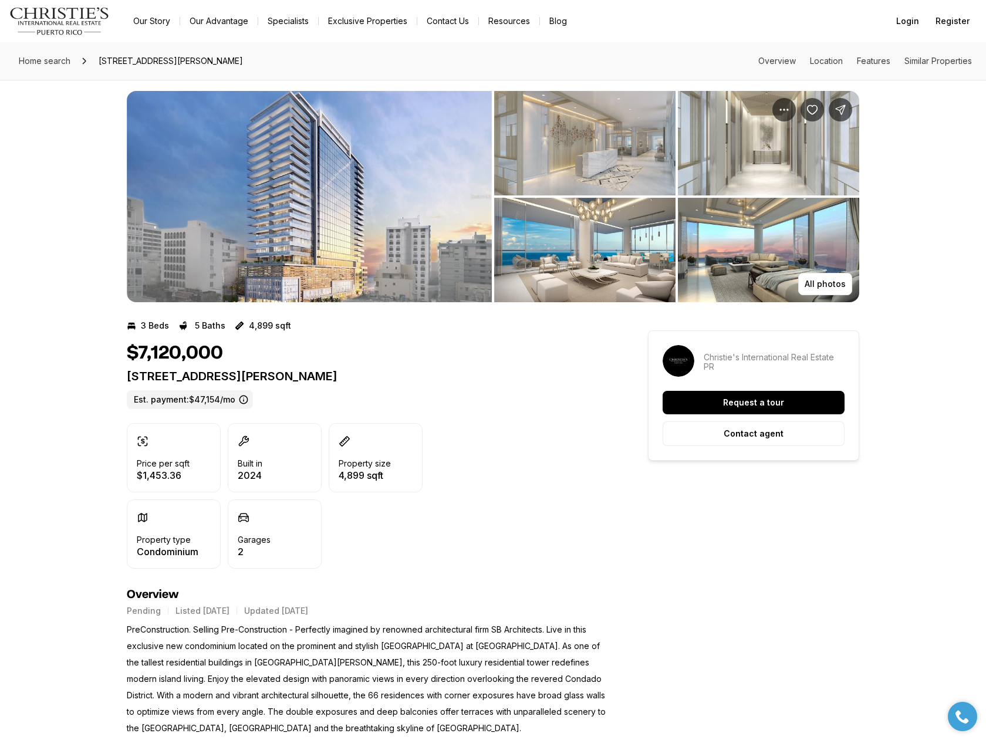
scroll to position [0, 0]
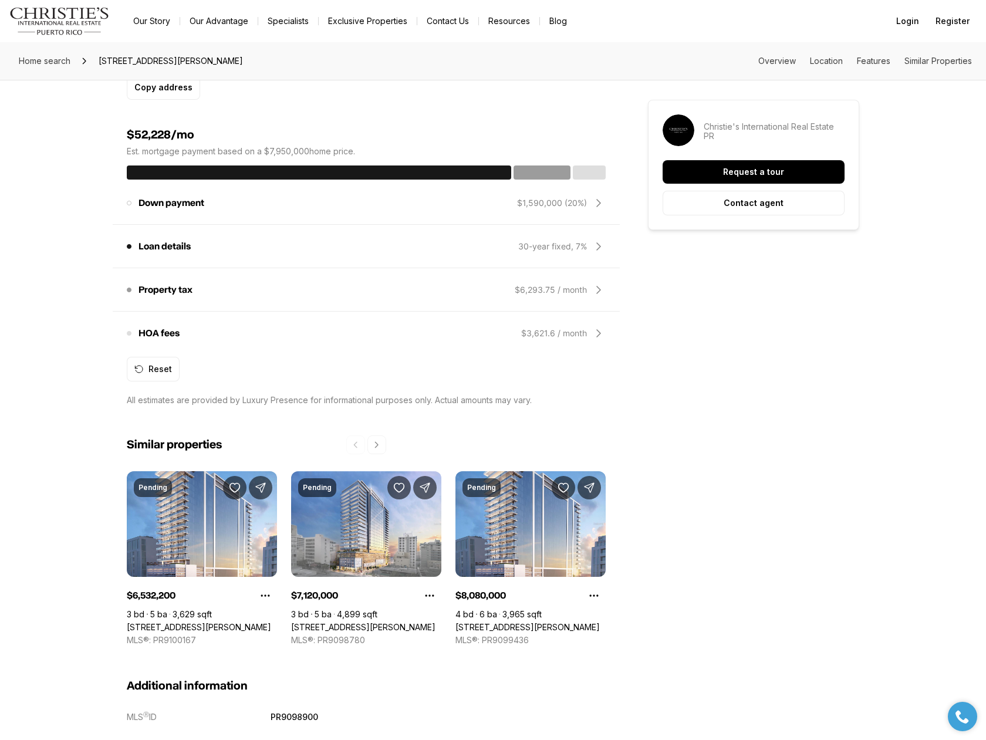
scroll to position [1089, 0]
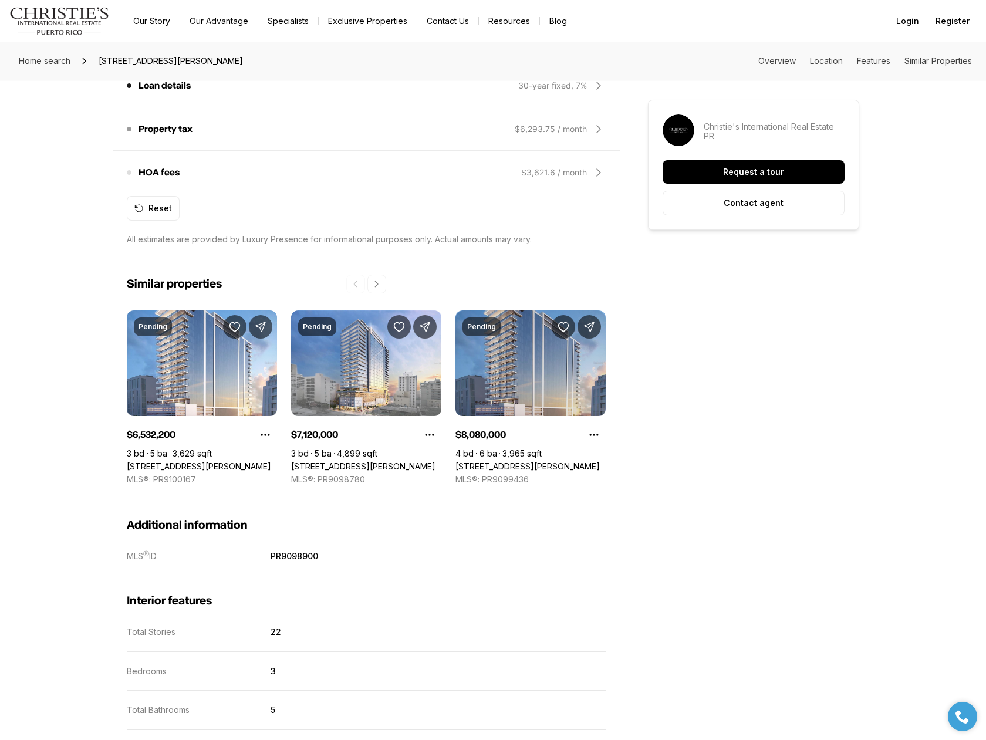
click at [534, 461] on link "[STREET_ADDRESS][PERSON_NAME]" at bounding box center [528, 466] width 144 height 11
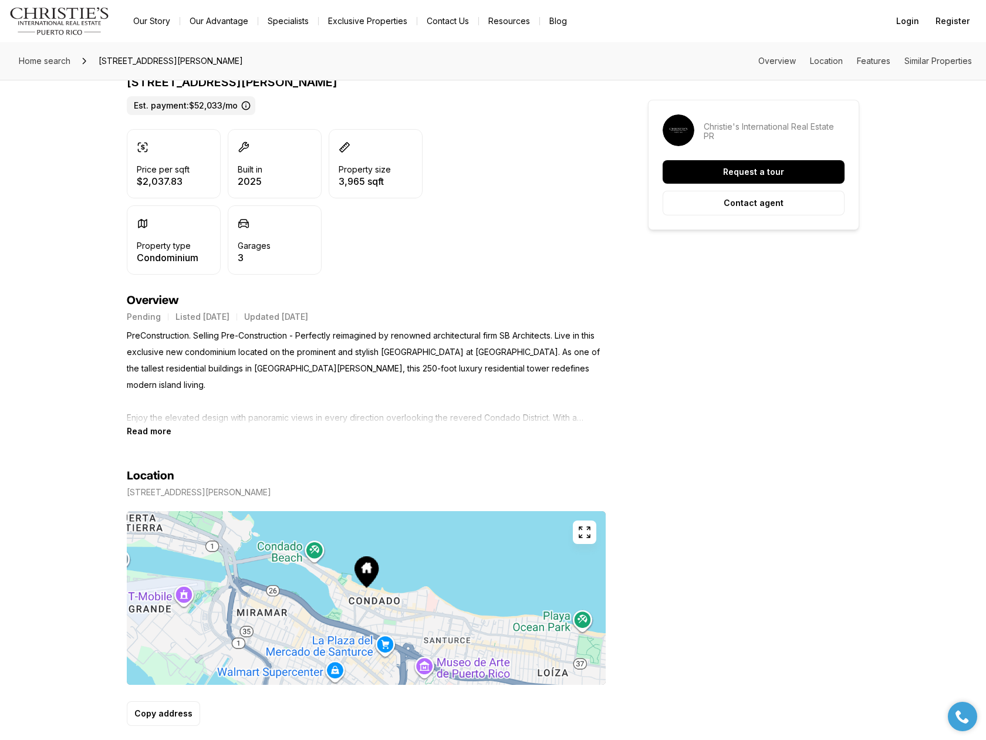
scroll to position [352, 0]
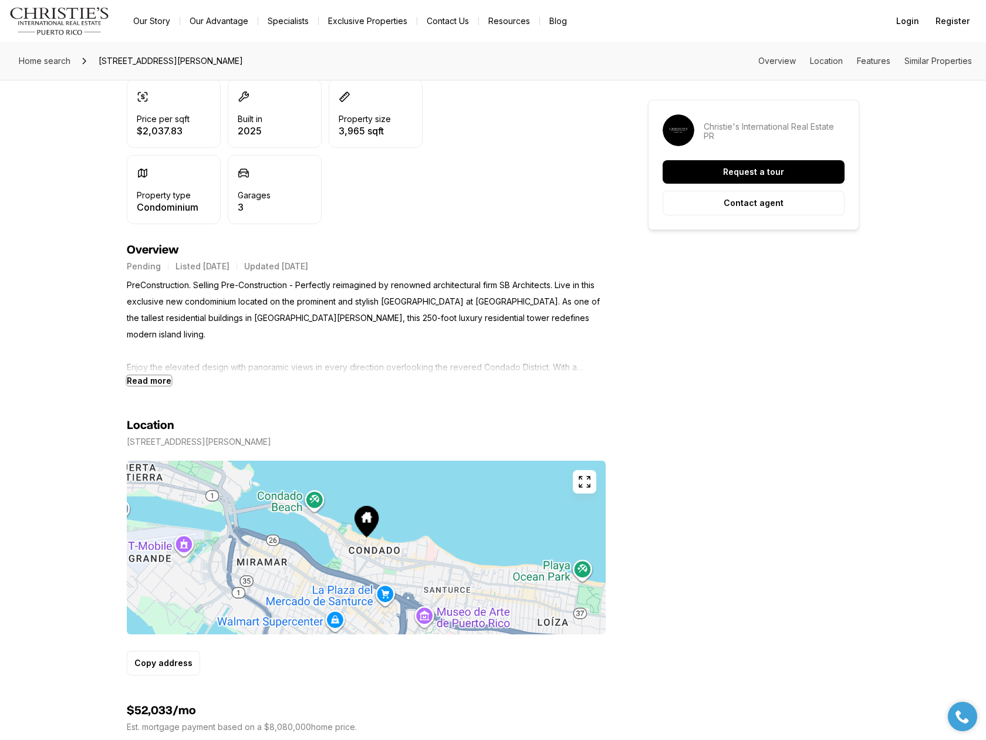
click at [153, 378] on b "Read more" at bounding box center [149, 381] width 45 height 10
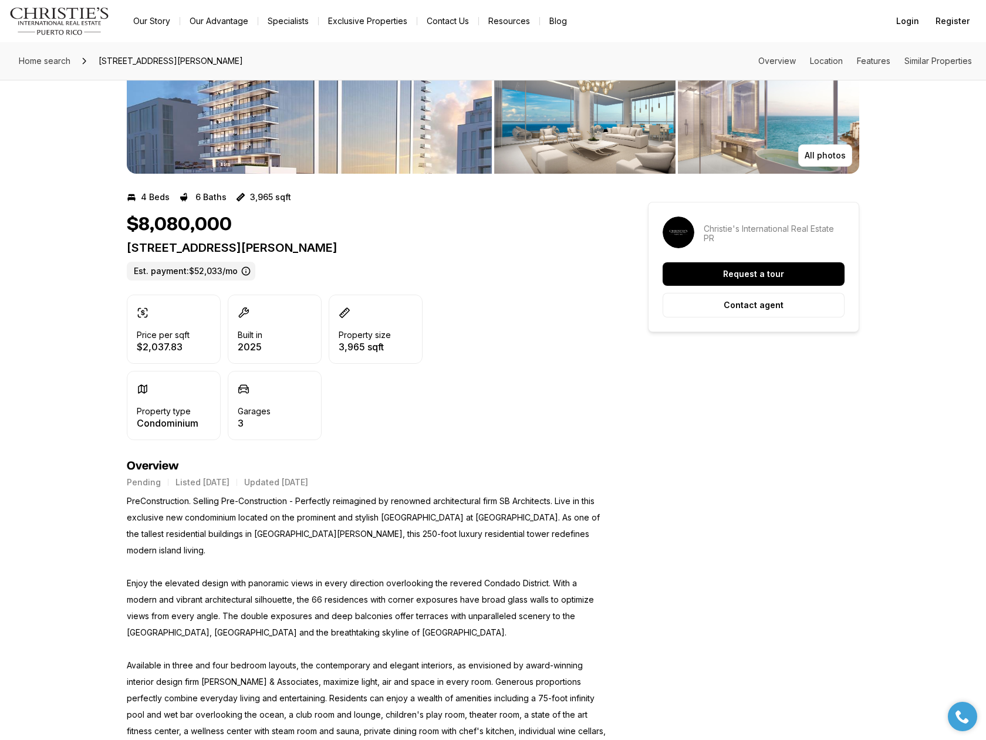
scroll to position [0, 0]
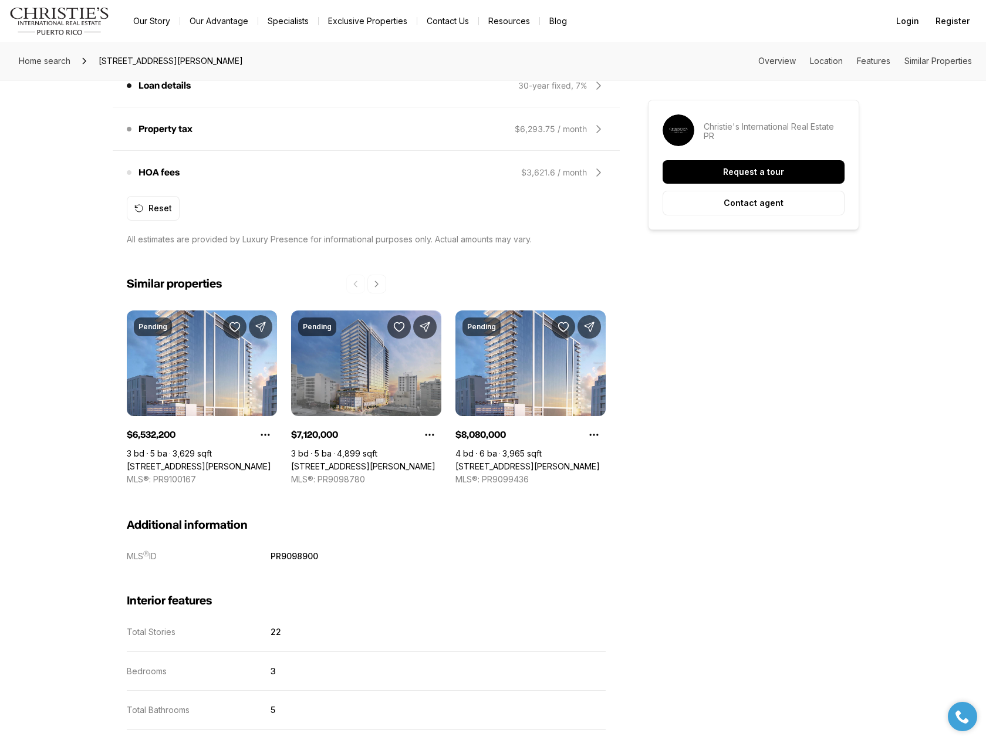
click at [399, 461] on link "[STREET_ADDRESS][PERSON_NAME]" at bounding box center [363, 466] width 144 height 11
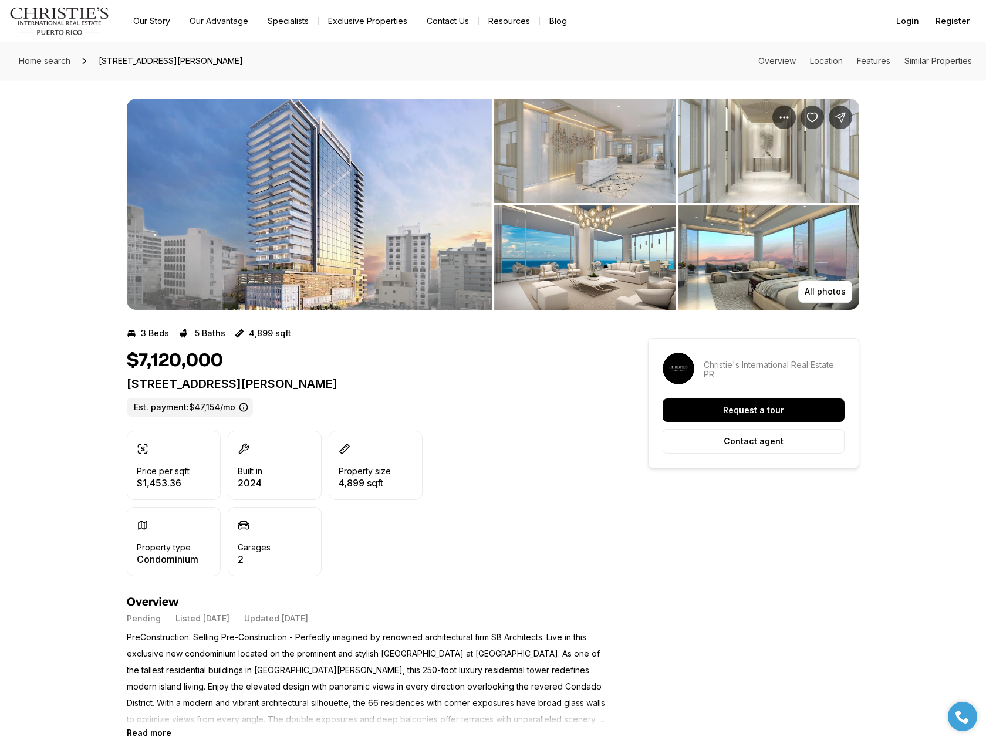
scroll to position [59, 0]
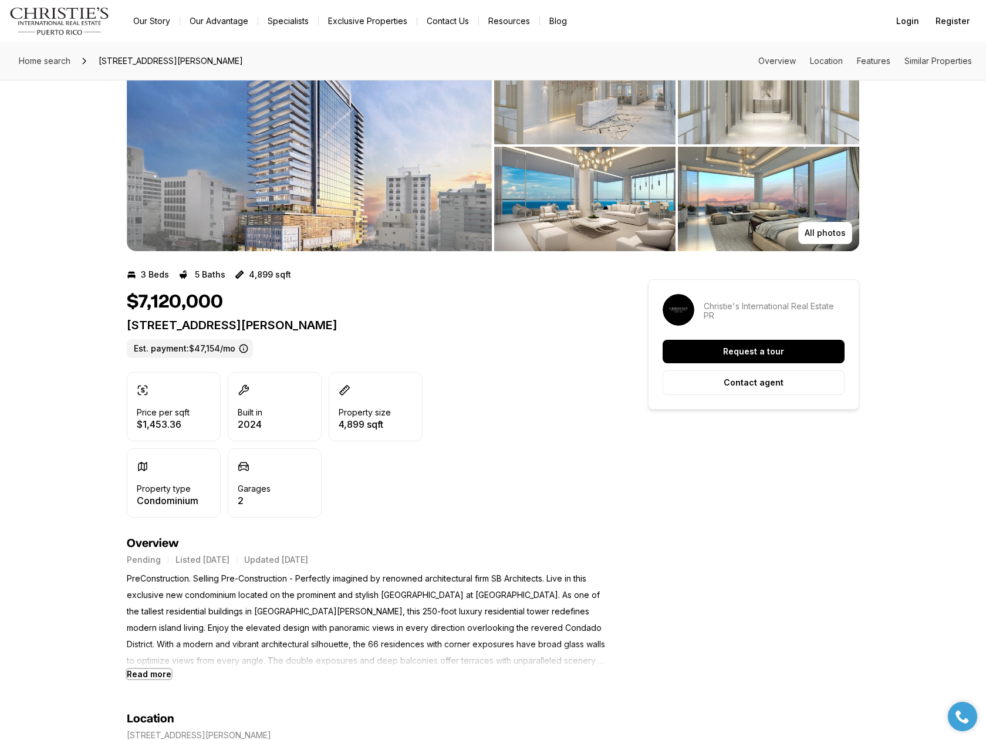
click at [160, 678] on b "Read more" at bounding box center [149, 674] width 45 height 10
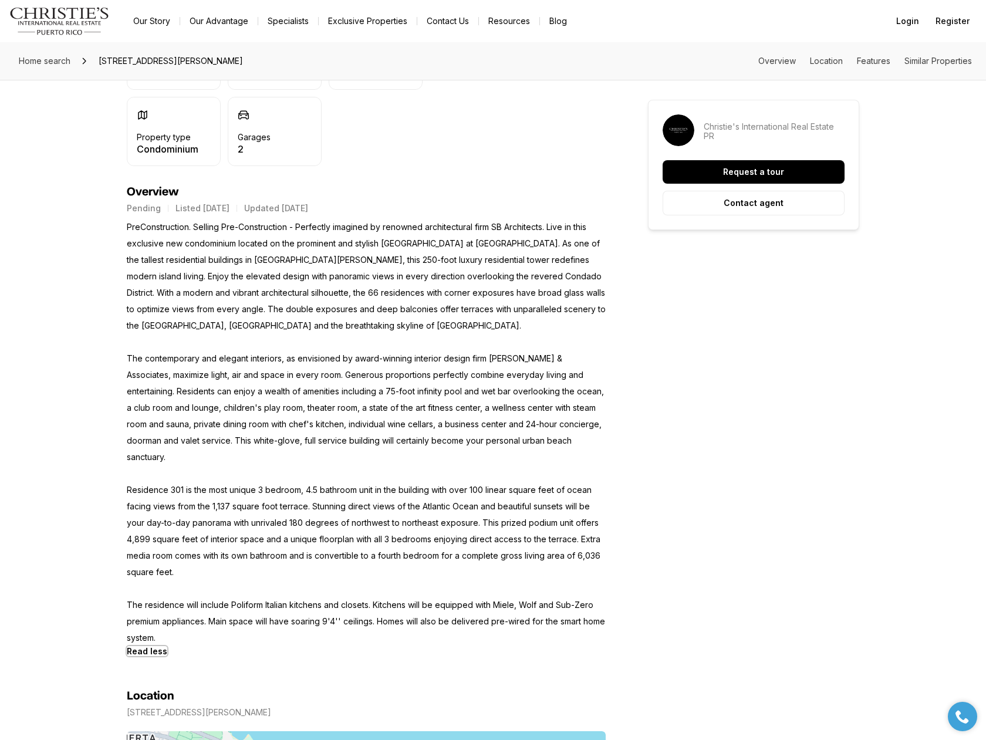
scroll to position [411, 0]
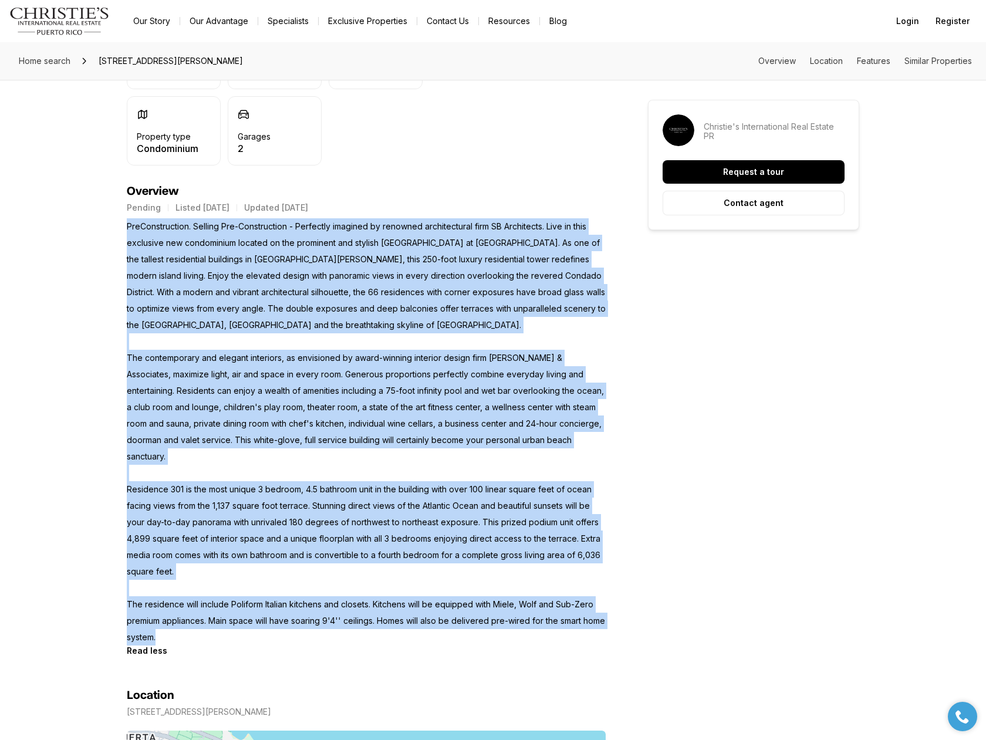
drag, startPoint x: 129, startPoint y: 224, endPoint x: 567, endPoint y: 625, distance: 594.3
click at [567, 625] on p "PreConstruction. Selling Pre-Construction - Perfectly imagined by renowned arch…" at bounding box center [366, 431] width 479 height 427
copy p "PreConstruction. Selling Pre-Construction - Perfectly imagined by renowned arch…"
click at [598, 453] on p "PreConstruction. Selling Pre-Construction - Perfectly imagined by renowned arch…" at bounding box center [366, 431] width 479 height 427
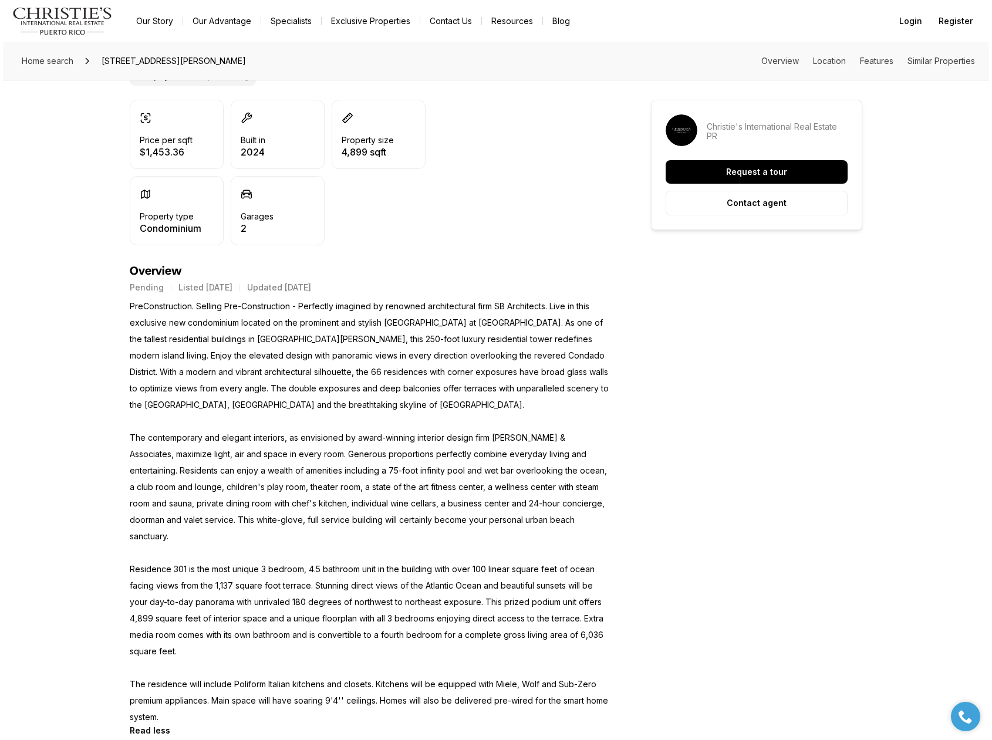
scroll to position [0, 0]
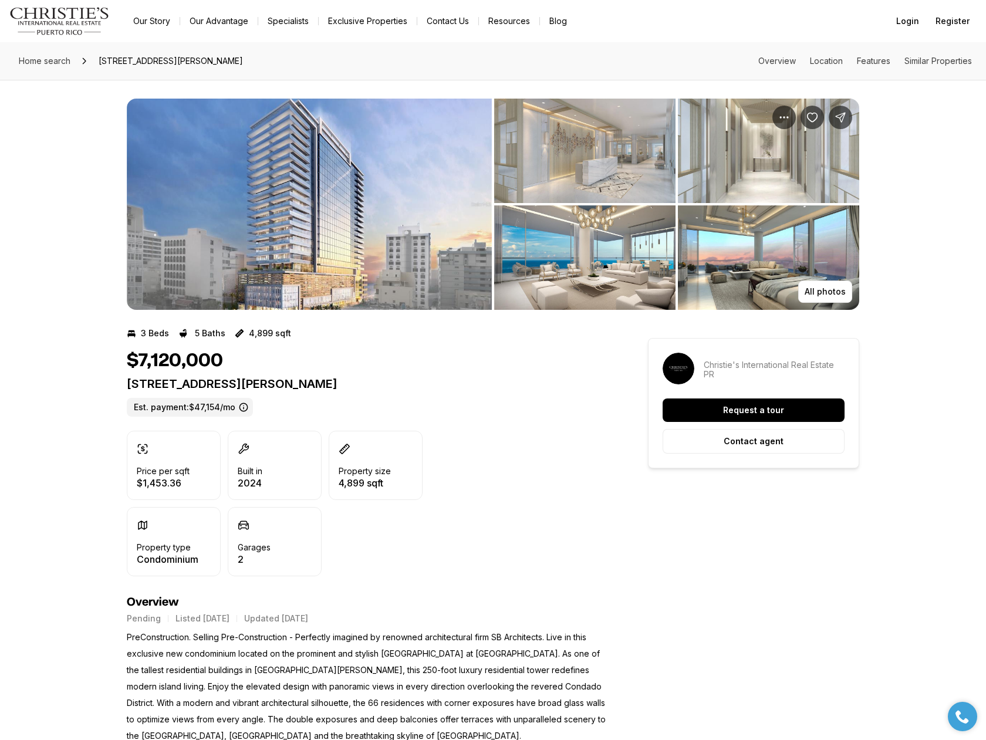
click at [760, 255] on img "View image gallery" at bounding box center [768, 257] width 181 height 105
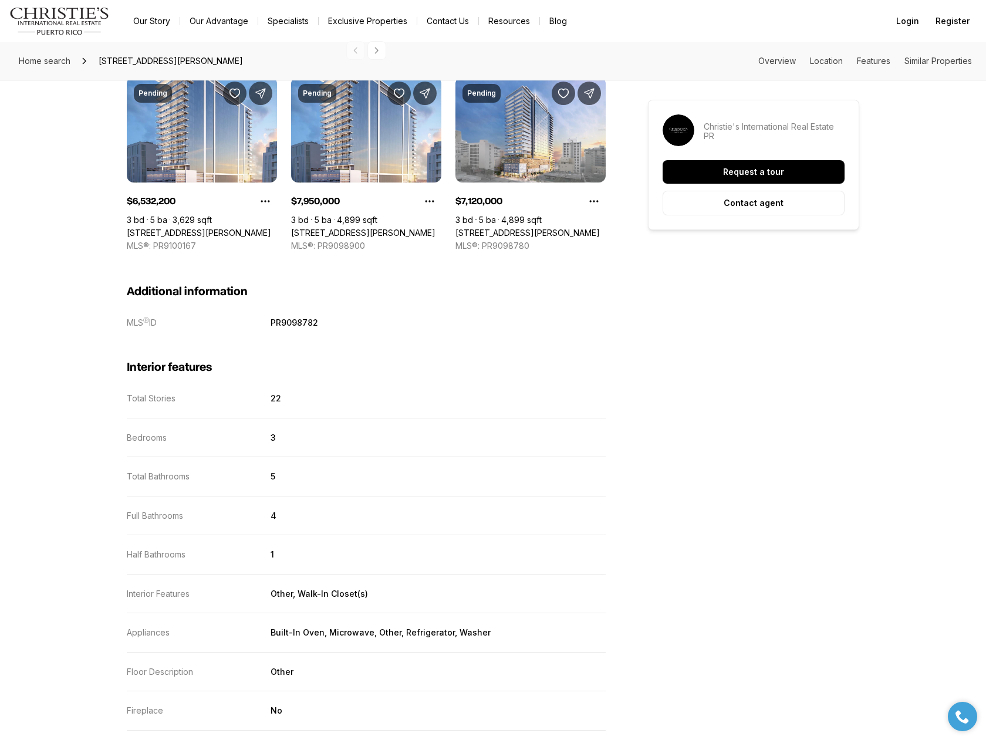
scroll to position [1265, 0]
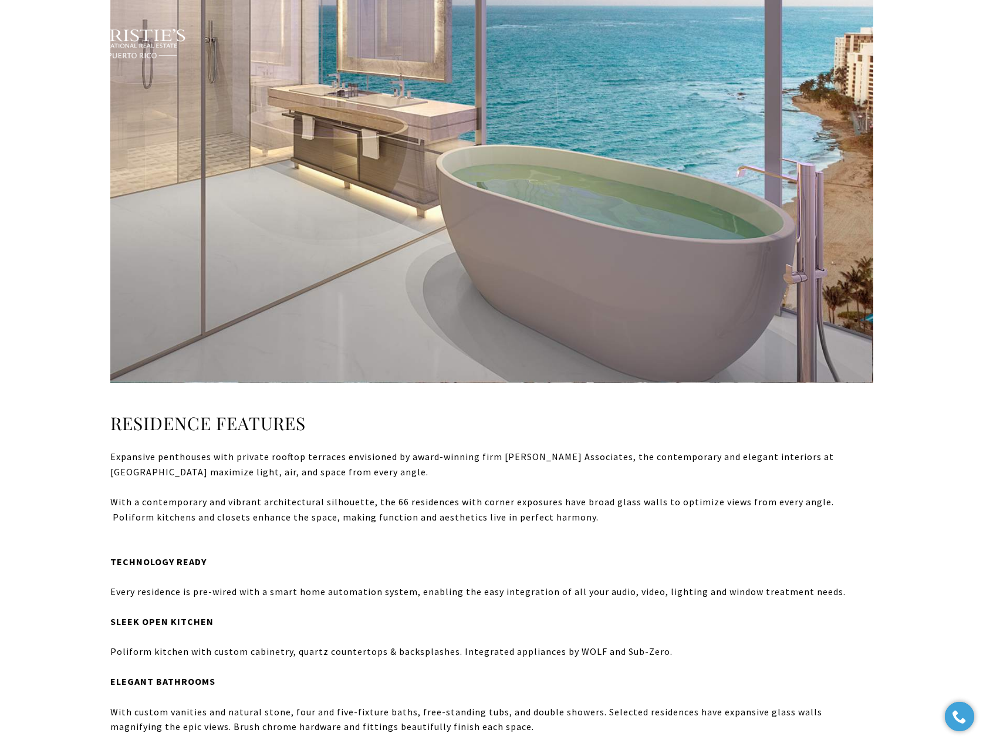
type input "**********"
type input "*********"
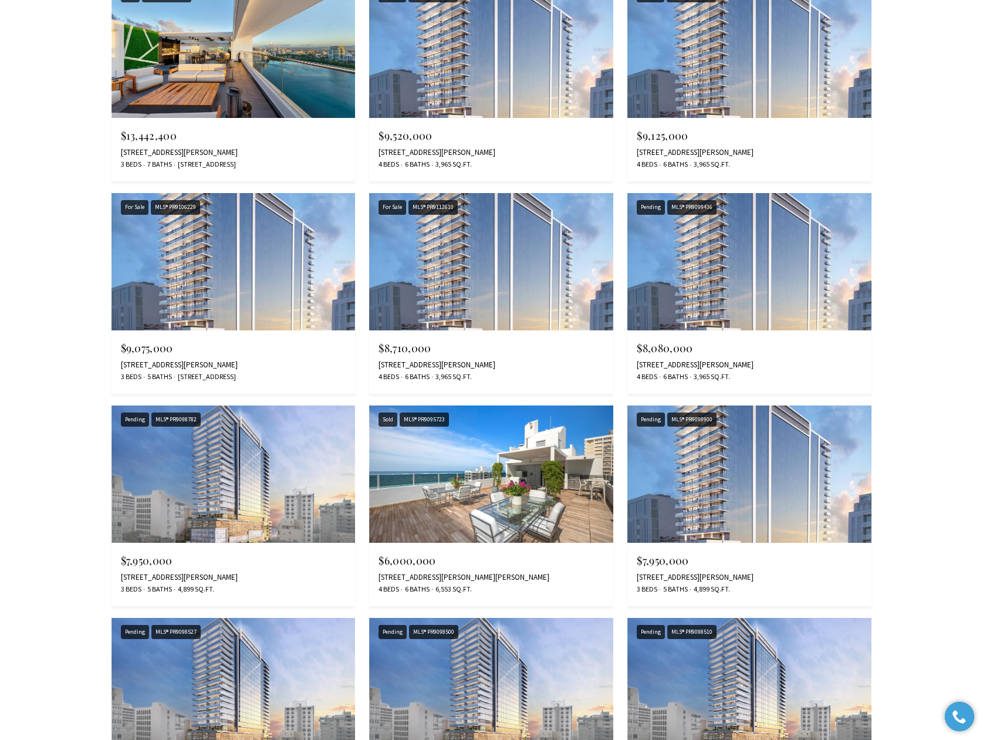
scroll to position [2525, 0]
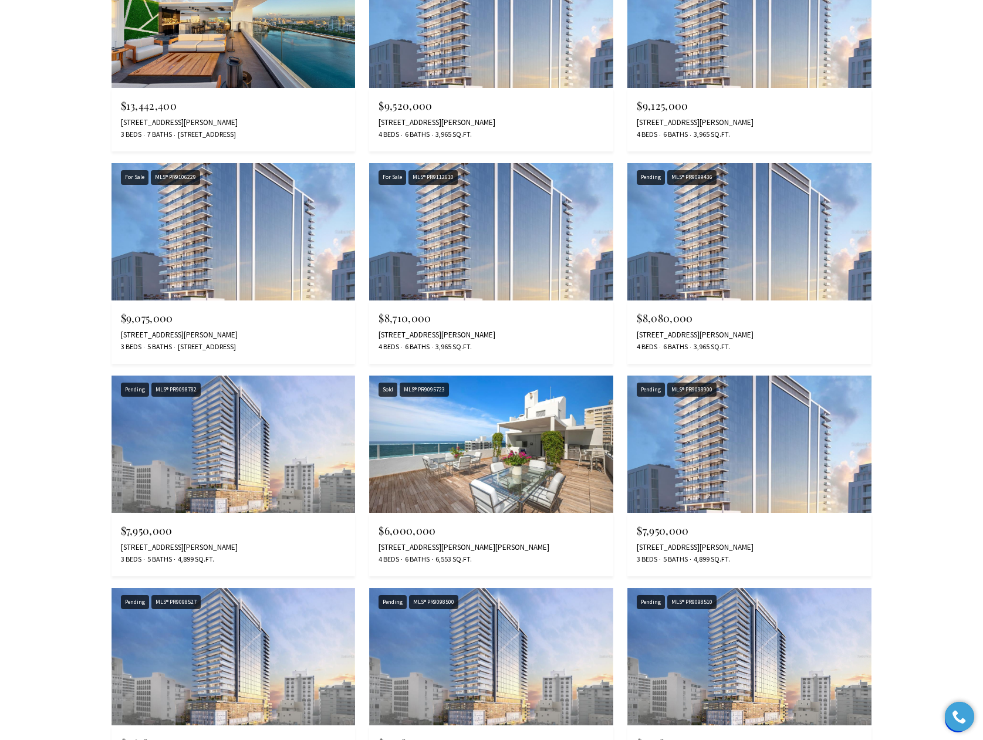
click at [500, 63] on img at bounding box center [491, 19] width 244 height 137
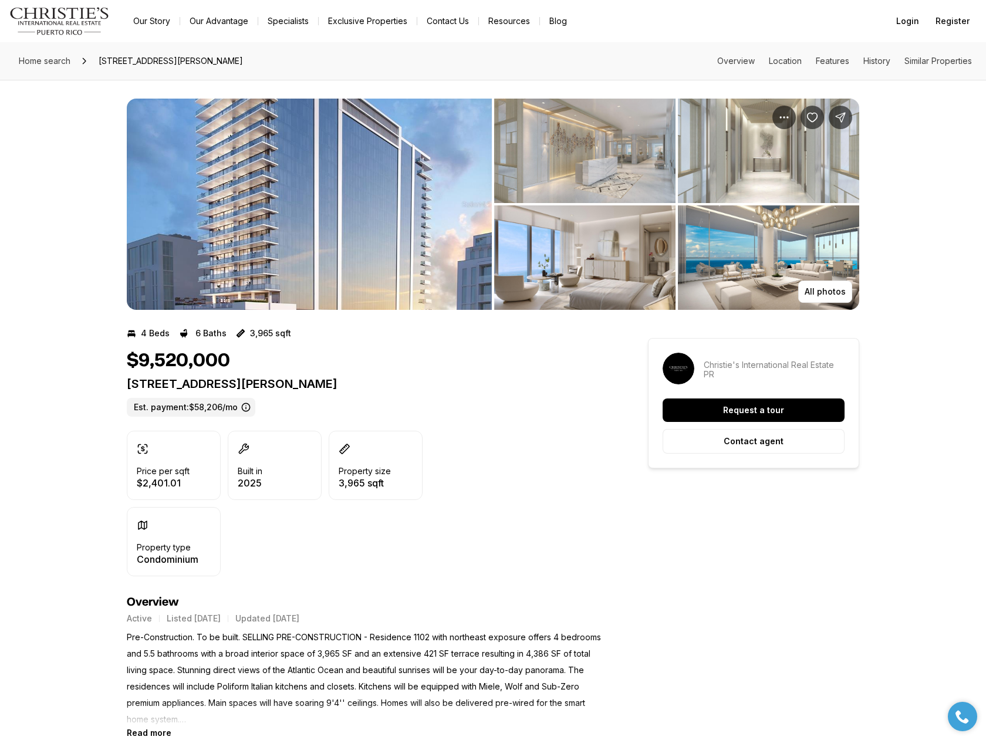
click at [412, 234] on img "View image gallery" at bounding box center [309, 204] width 365 height 211
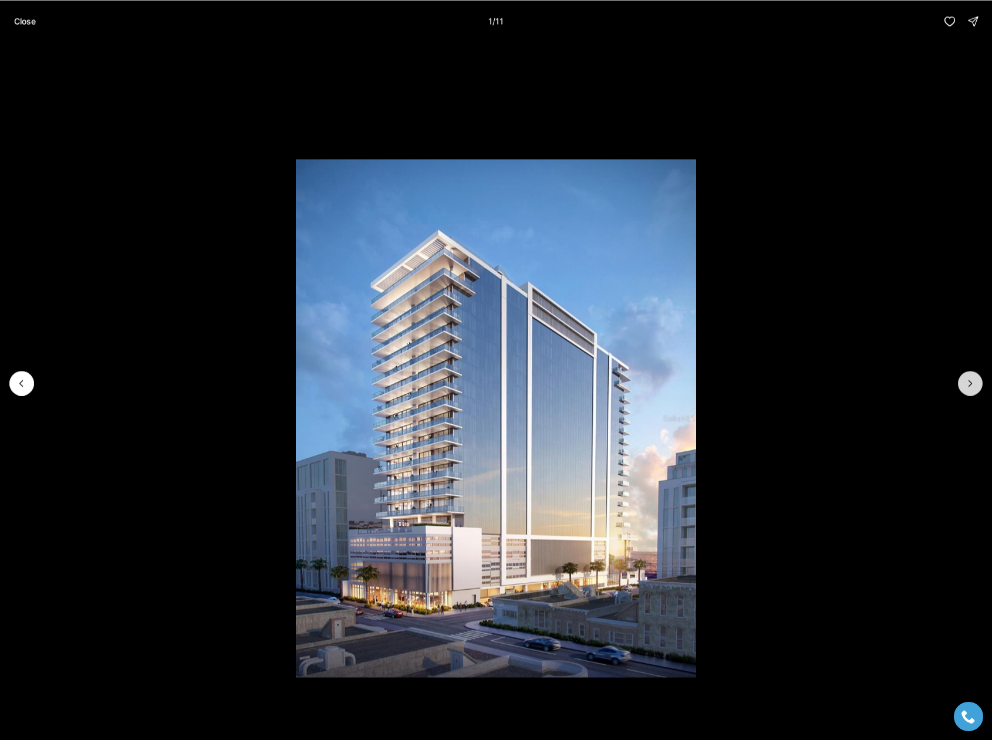
click at [965, 387] on icon "Next slide" at bounding box center [971, 384] width 12 height 12
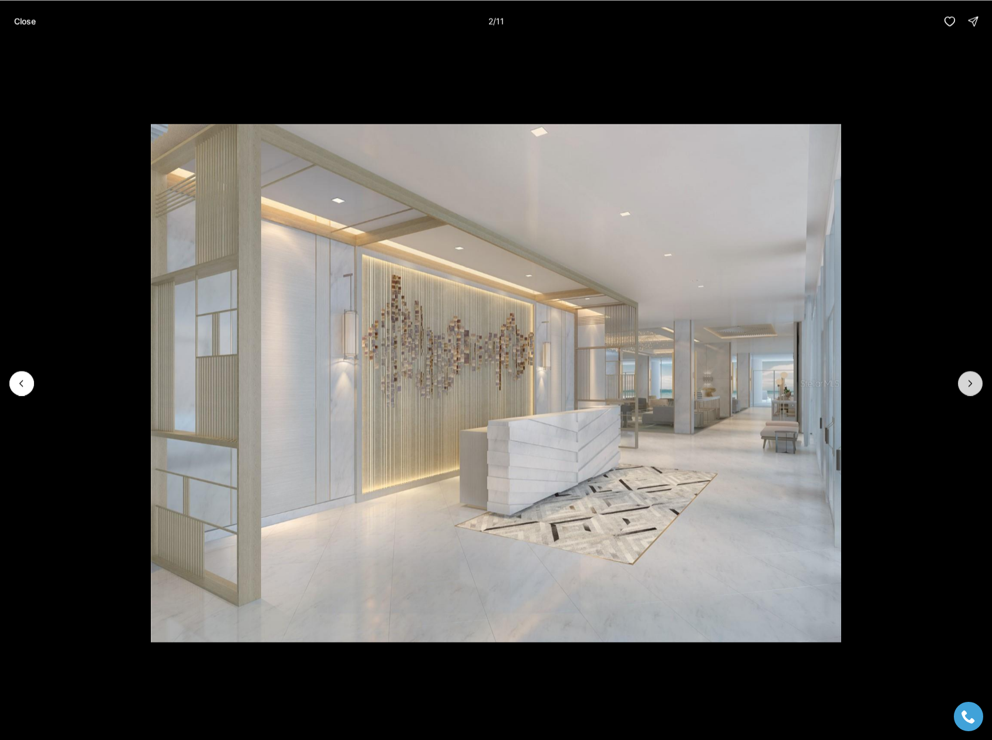
click at [965, 387] on icon "Next slide" at bounding box center [971, 384] width 12 height 12
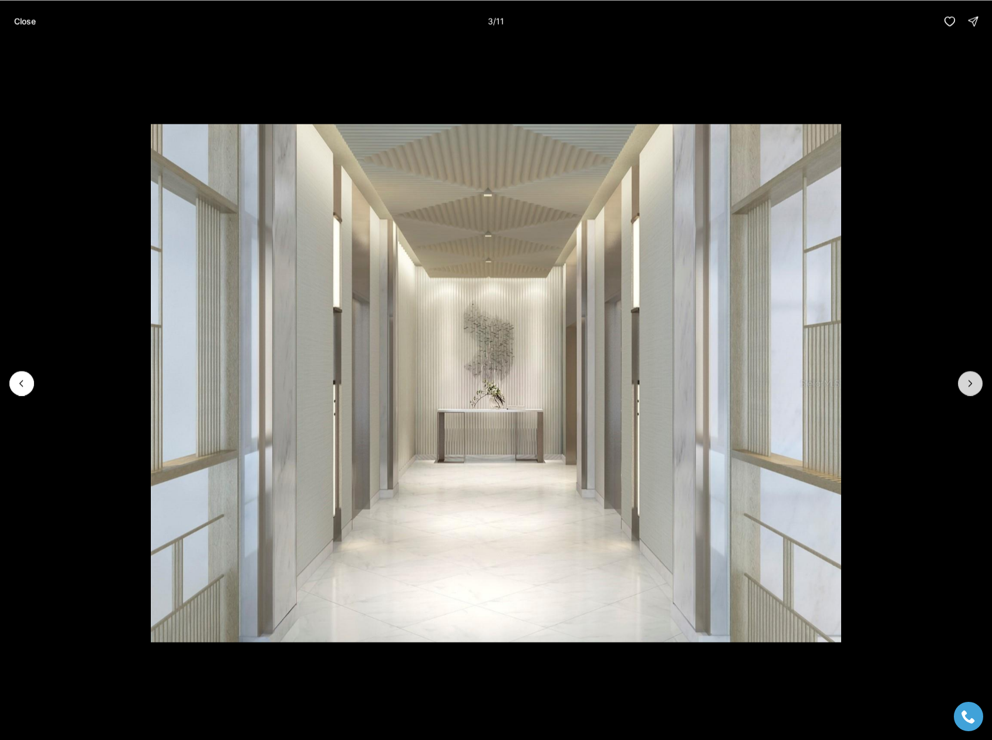
click at [965, 387] on icon "Next slide" at bounding box center [971, 384] width 12 height 12
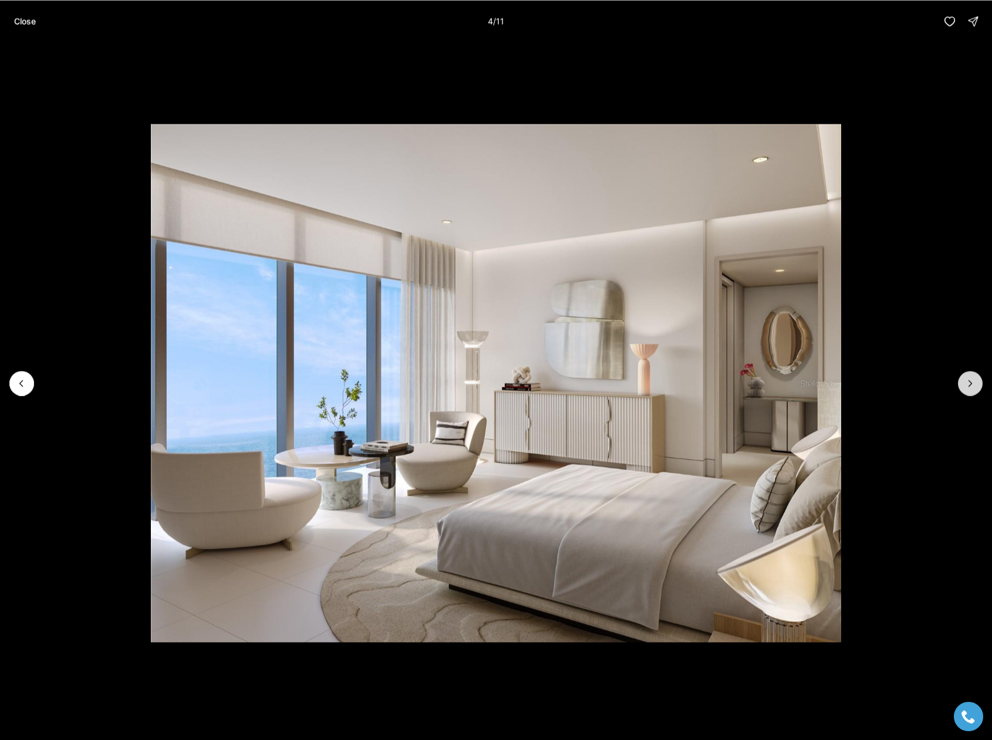
click at [966, 387] on icon "Next slide" at bounding box center [971, 384] width 12 height 12
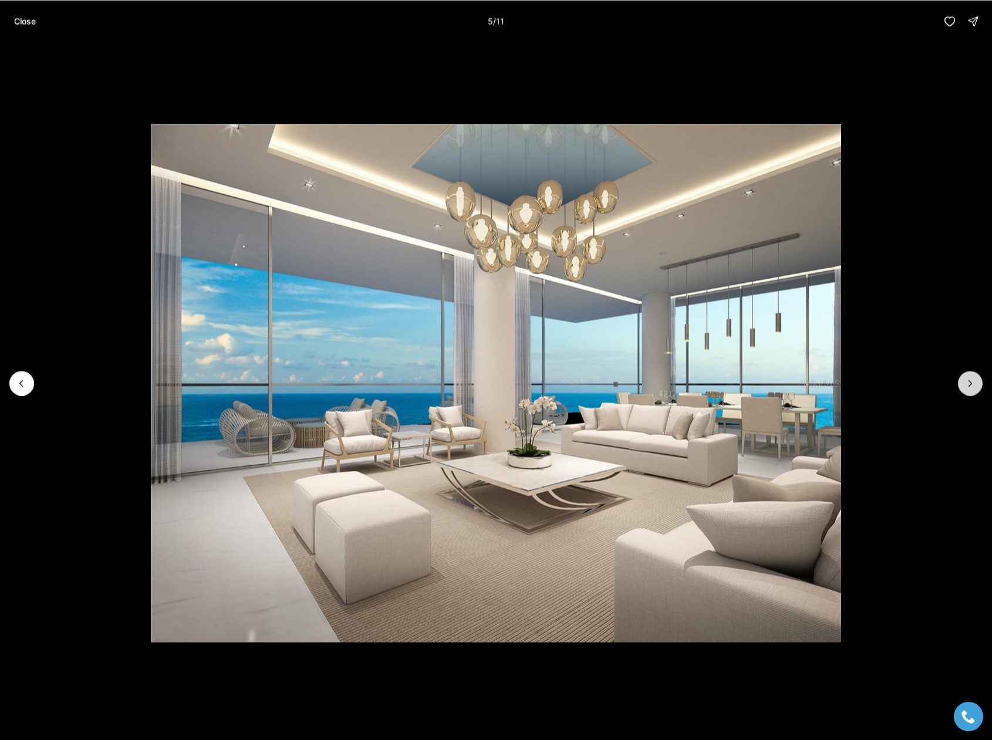
click at [966, 387] on icon "Next slide" at bounding box center [971, 384] width 12 height 12
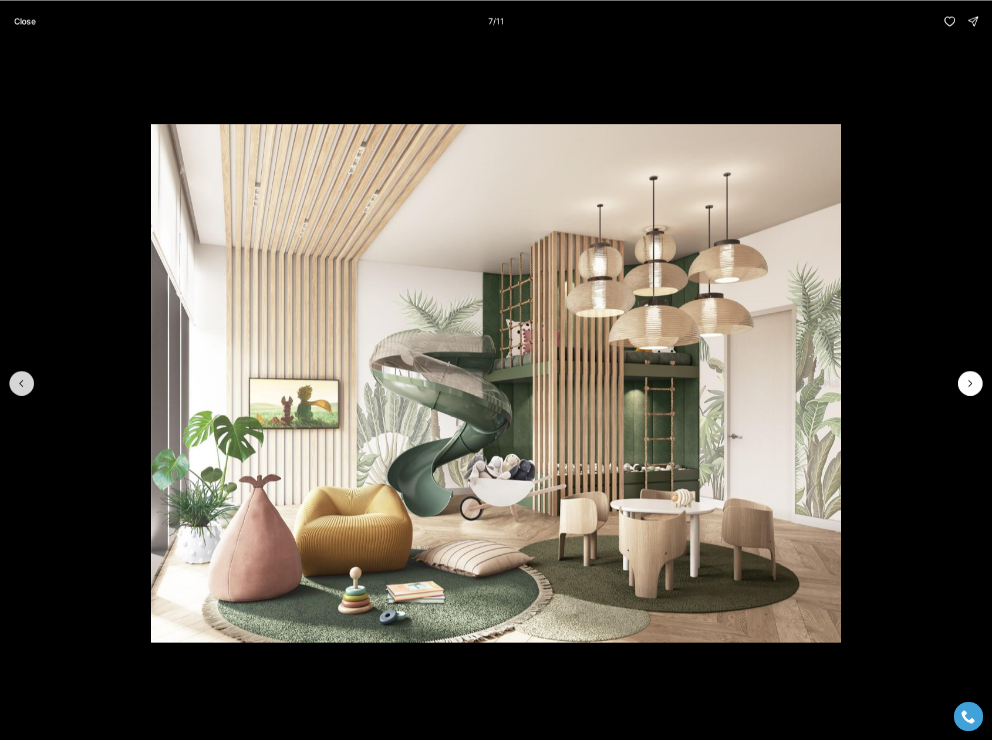
click at [30, 386] on button "Previous slide" at bounding box center [21, 383] width 25 height 25
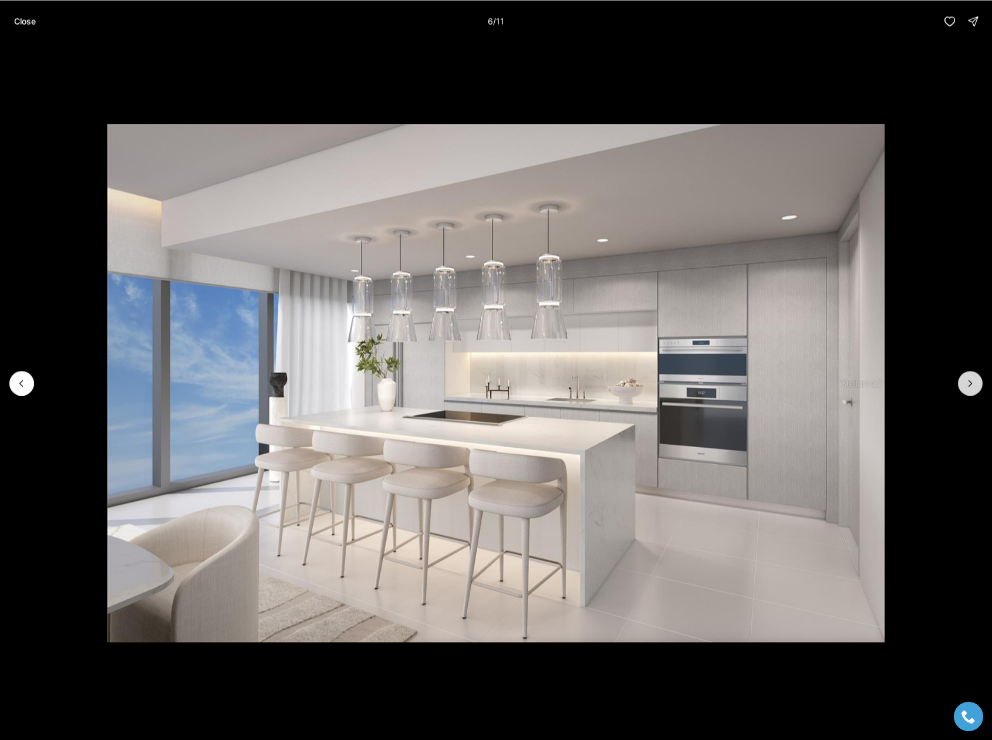
click at [981, 383] on button "Next slide" at bounding box center [970, 383] width 25 height 25
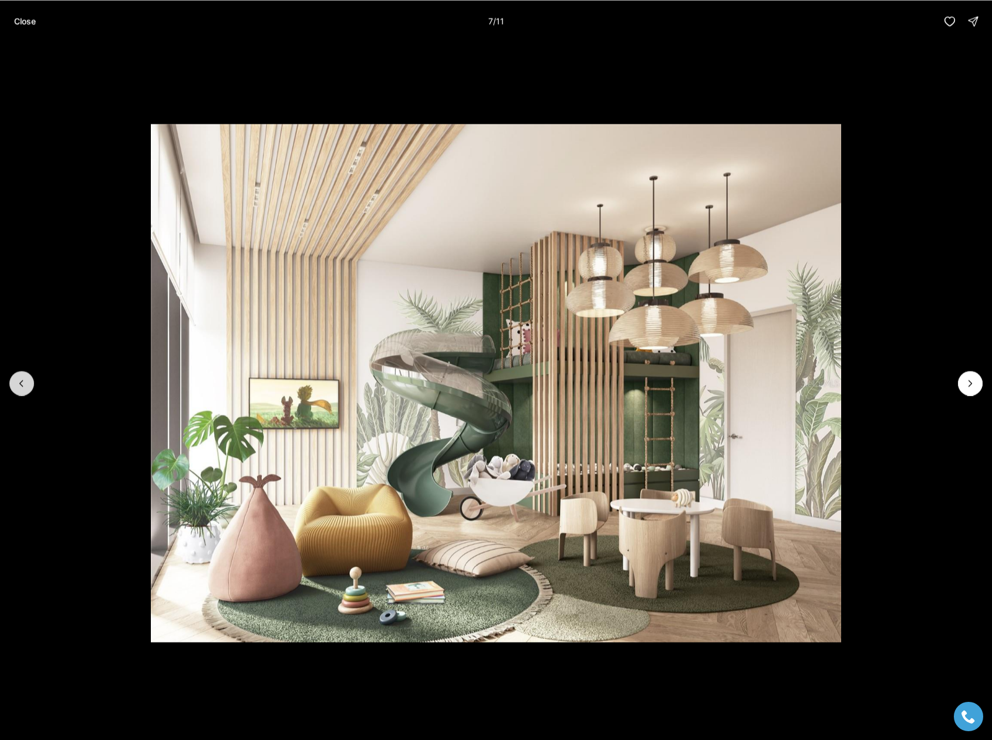
click at [28, 385] on button "Previous slide" at bounding box center [21, 383] width 25 height 25
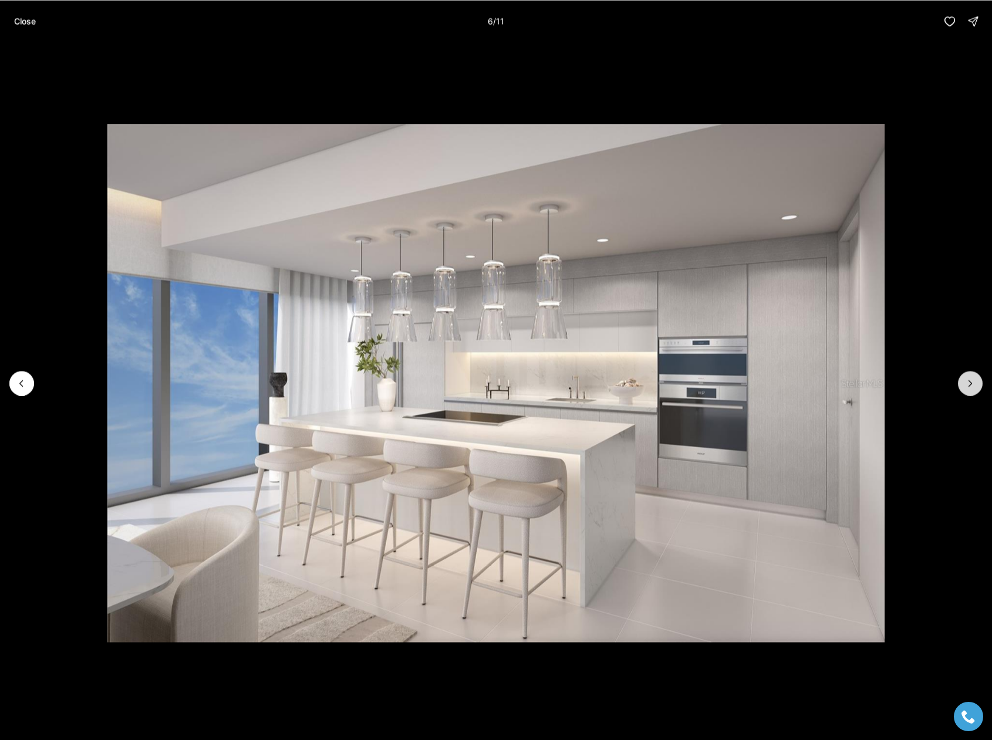
click at [969, 394] on button "Next slide" at bounding box center [970, 383] width 25 height 25
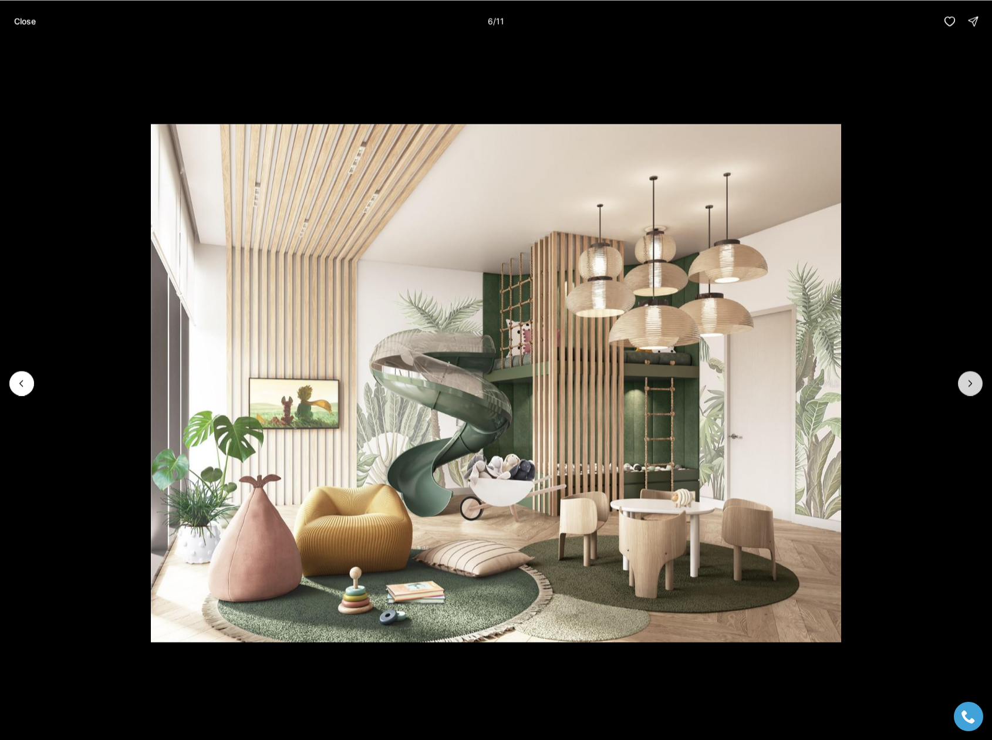
click at [970, 391] on button "Next slide" at bounding box center [970, 383] width 25 height 25
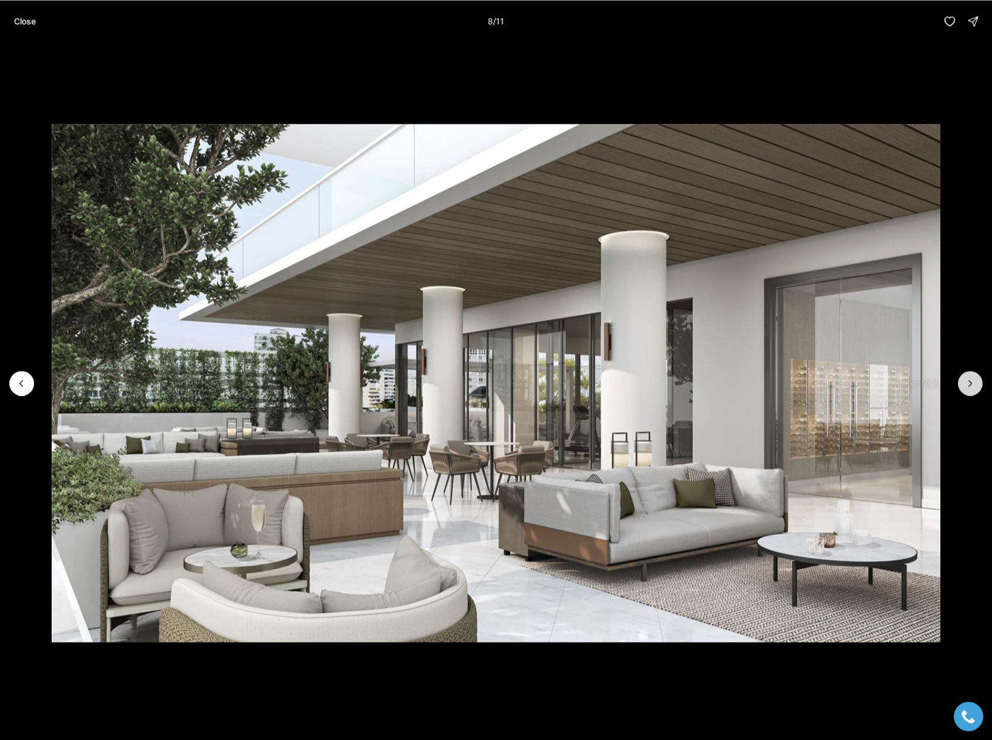
click at [970, 391] on button "Next slide" at bounding box center [970, 383] width 25 height 25
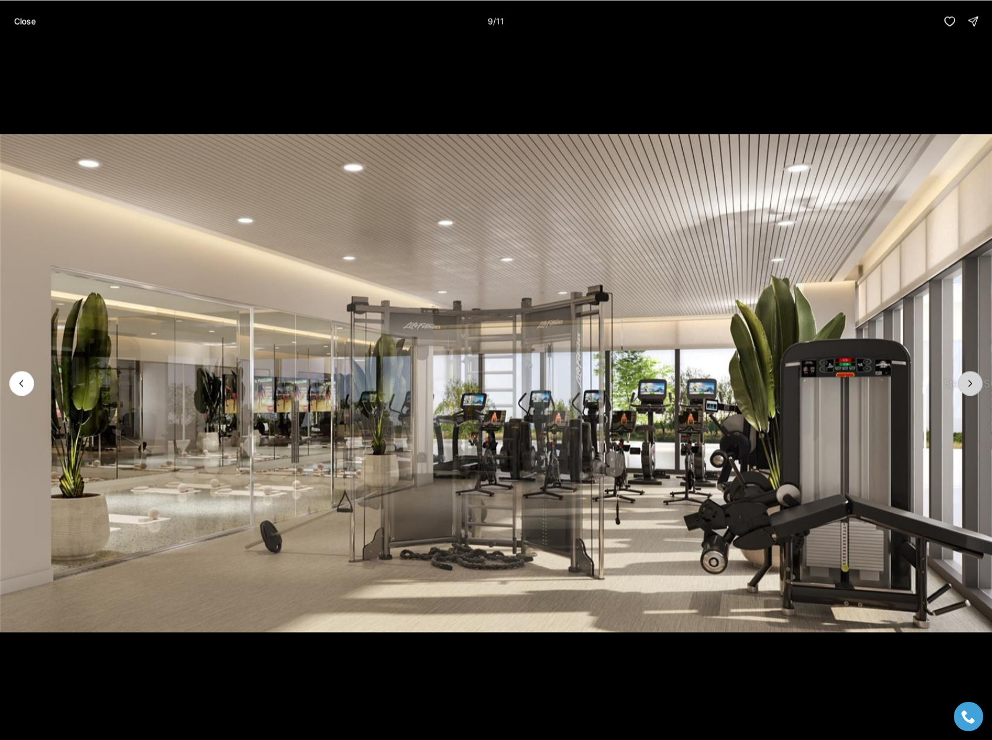
click at [970, 391] on button "Next slide" at bounding box center [970, 383] width 25 height 25
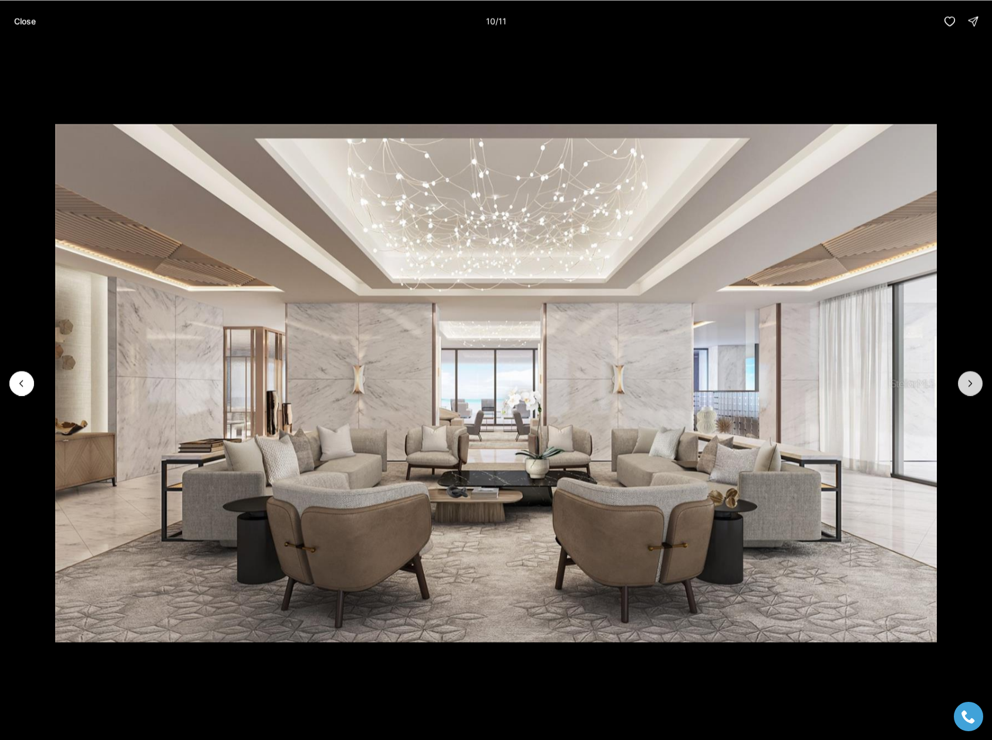
click at [970, 391] on button "Next slide" at bounding box center [970, 383] width 25 height 25
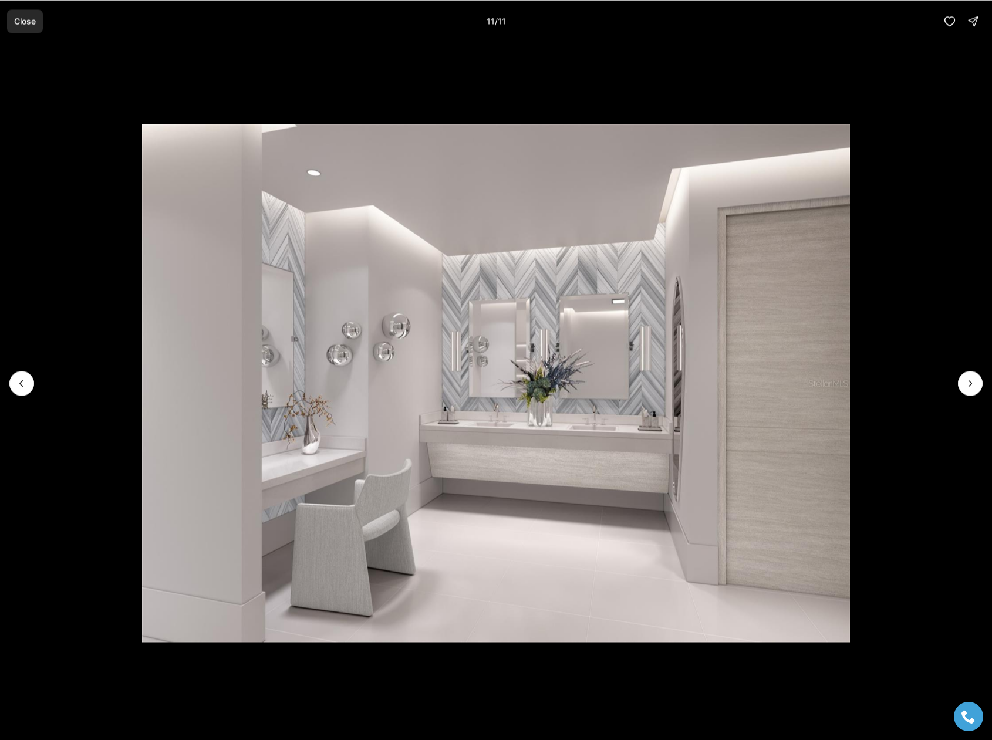
click at [19, 28] on button "Close" at bounding box center [25, 20] width 36 height 23
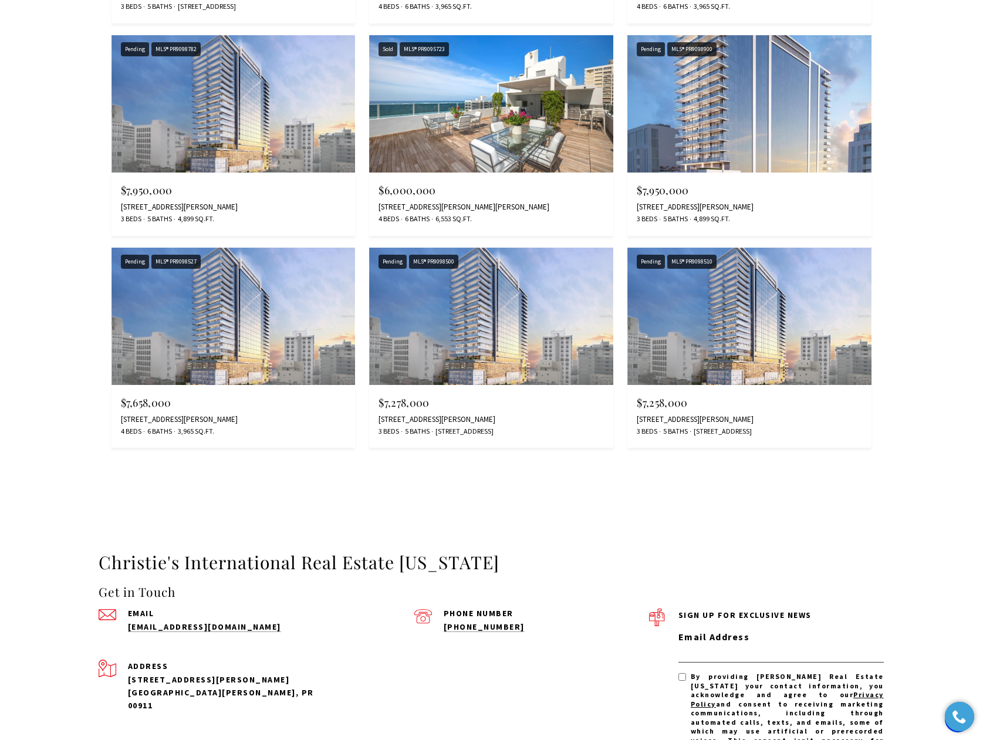
scroll to position [2877, 0]
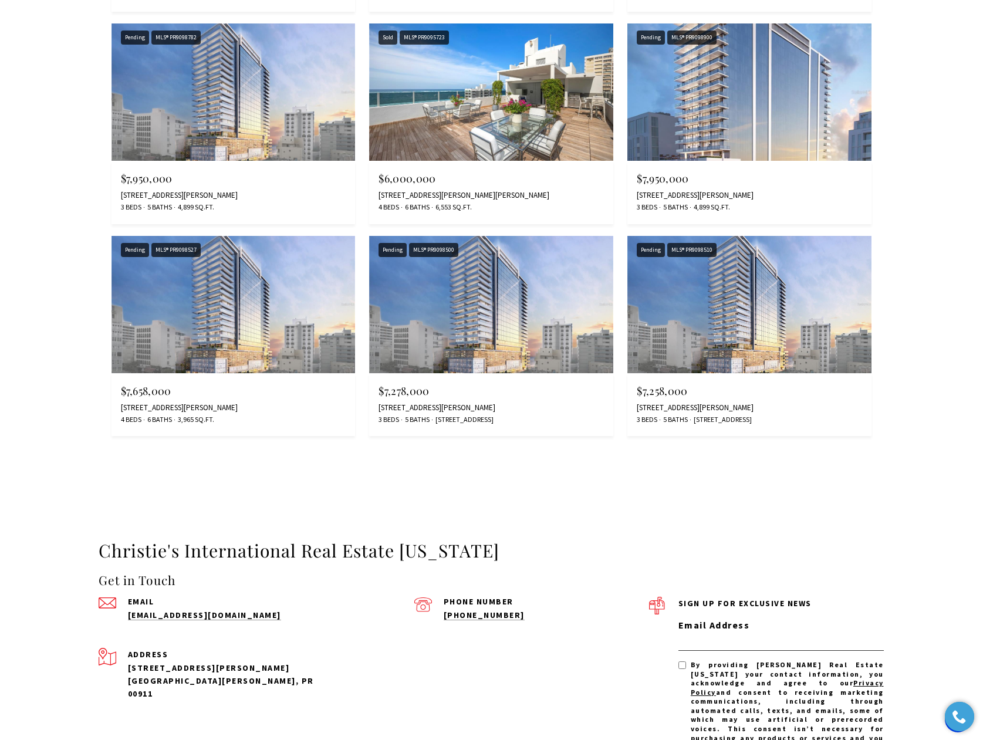
click at [279, 128] on img at bounding box center [234, 91] width 244 height 137
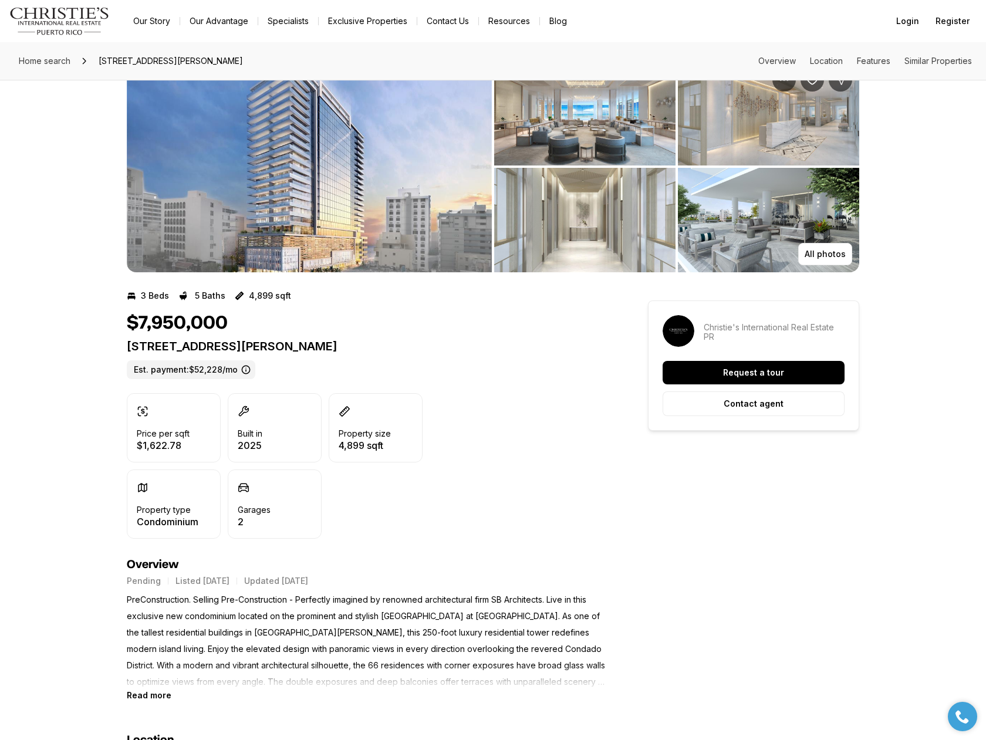
scroll to position [59, 0]
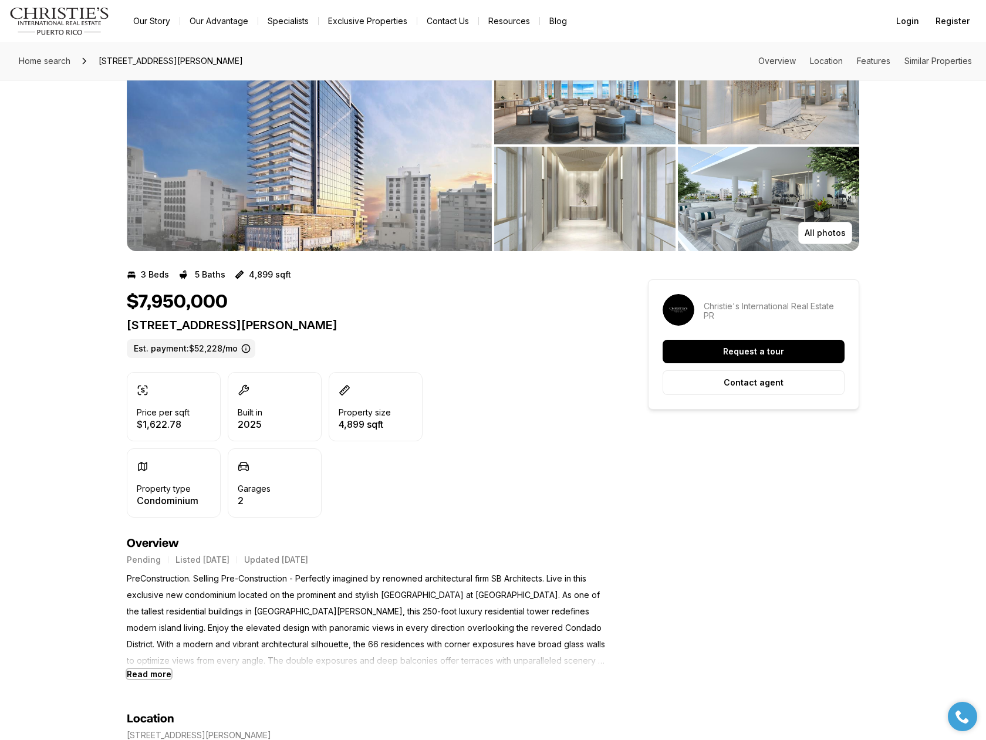
click at [156, 675] on b "Read more" at bounding box center [149, 674] width 45 height 10
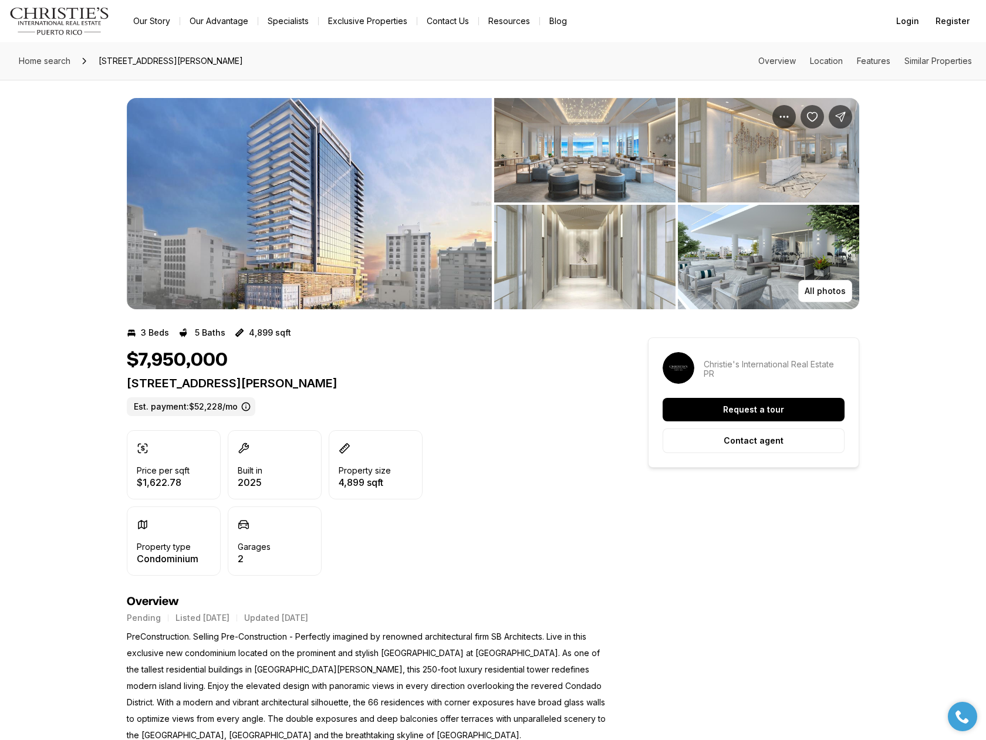
scroll to position [0, 0]
